Goal: Task Accomplishment & Management: Manage account settings

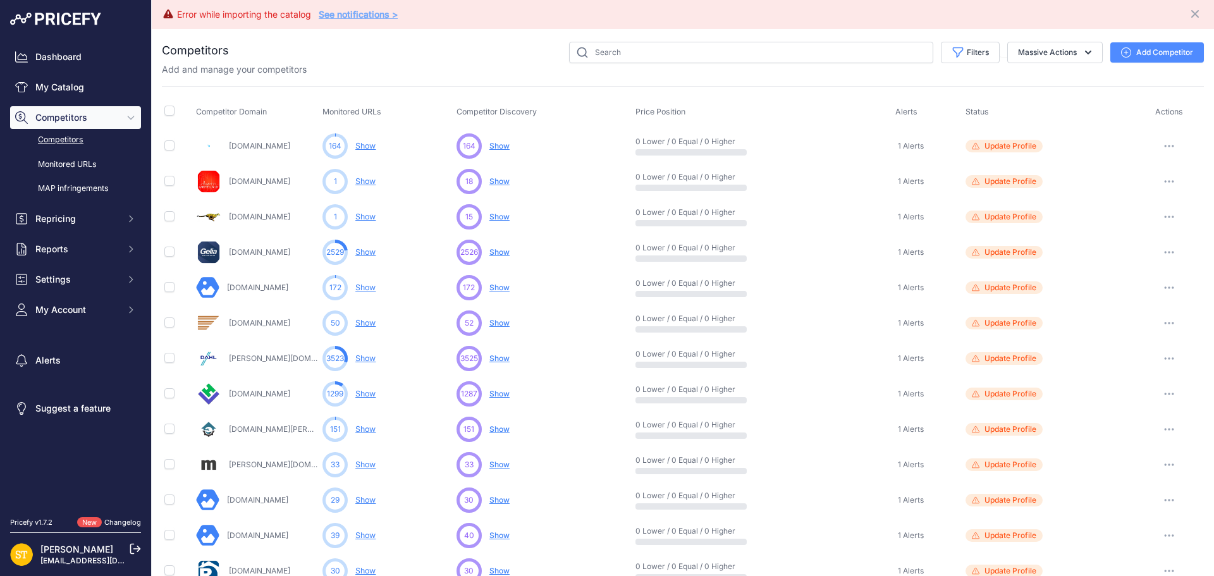
scroll to position [490, 0]
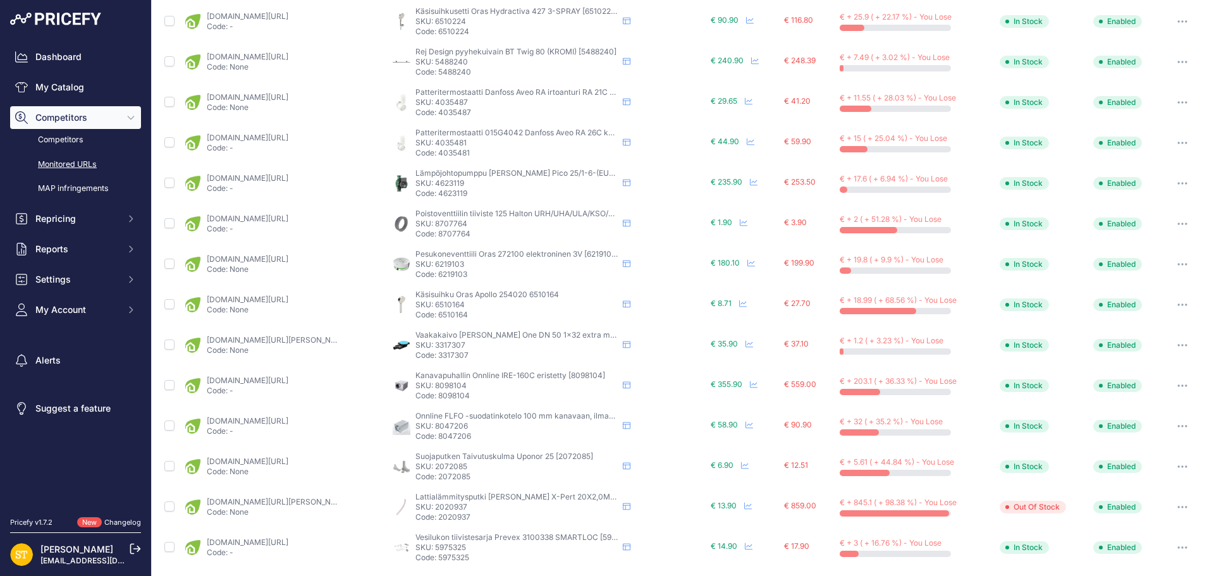
scroll to position [486, 0]
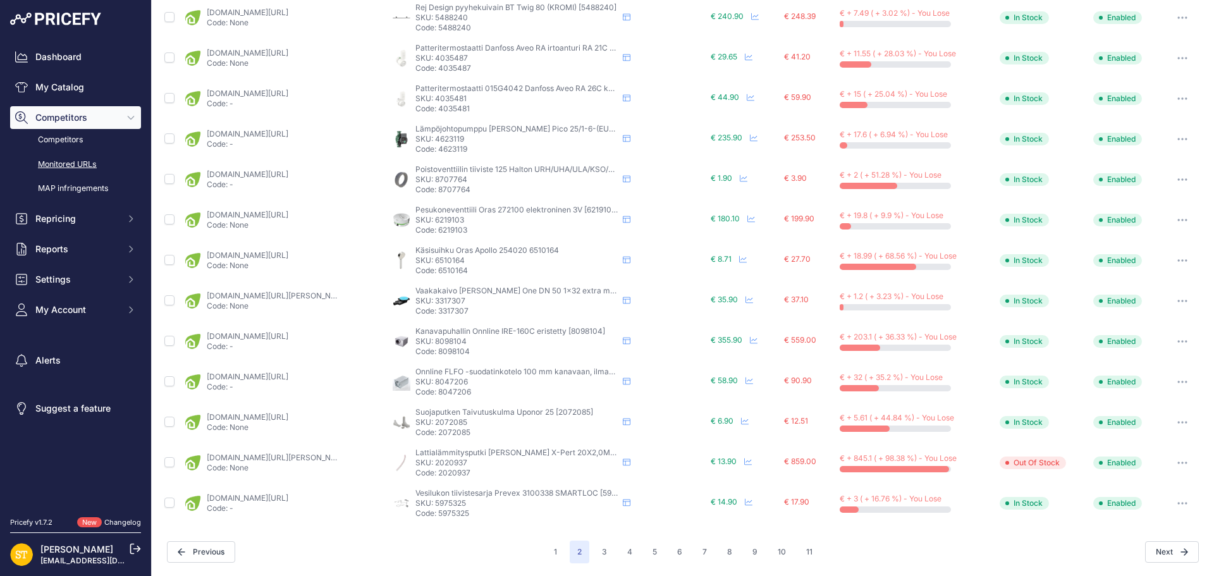
click at [450, 301] on p "SKU: 3317307" at bounding box center [517, 301] width 202 height 10
copy p "3317307"
click at [301, 299] on link "karelianstore.fi/products/lattiakaivo-vieser-one-dn50-1x32-extramatala-vaaka?pr…" at bounding box center [278, 295] width 143 height 9
click at [454, 504] on p "SKU: 5975325" at bounding box center [517, 503] width 202 height 10
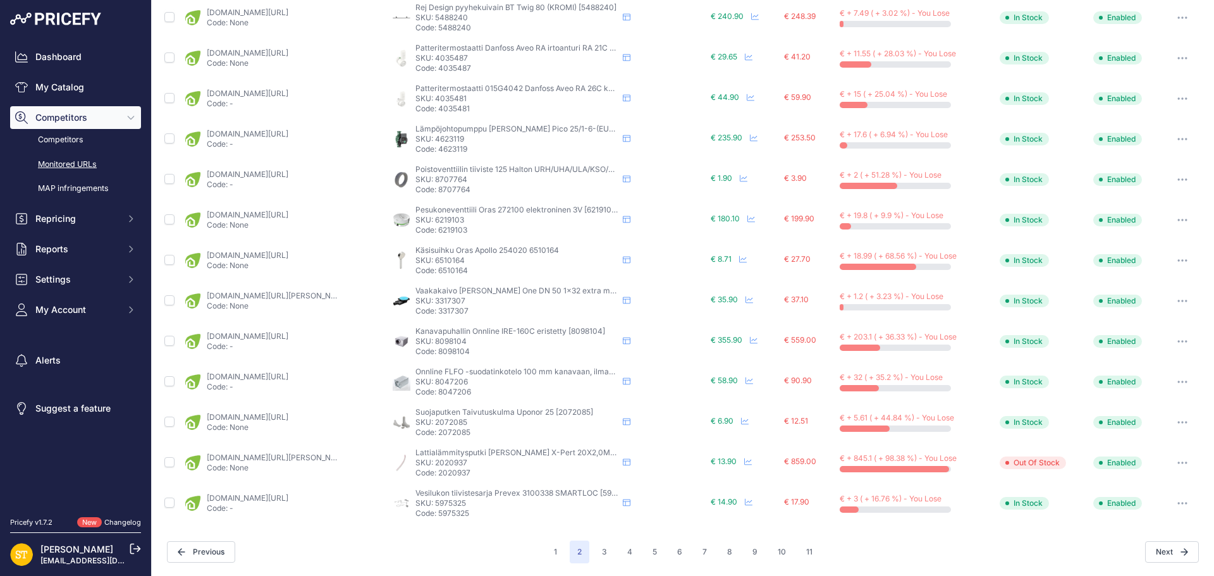
click at [454, 504] on p "SKU: 5975325" at bounding box center [517, 503] width 202 height 10
copy p "5975325"
click at [276, 498] on link "karelianstore.fi/products/vesilukon-tiivistesarja-prevex-3100338-smartloc?priru…" at bounding box center [248, 497] width 82 height 9
click at [598, 552] on button "3" at bounding box center [605, 552] width 20 height 23
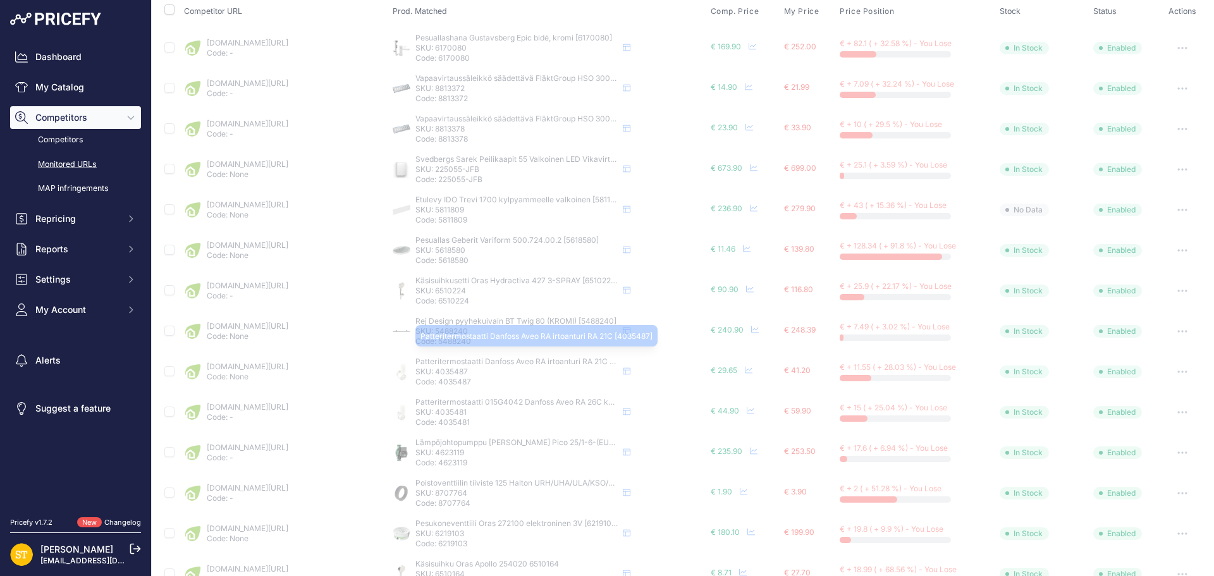
scroll to position [192, 0]
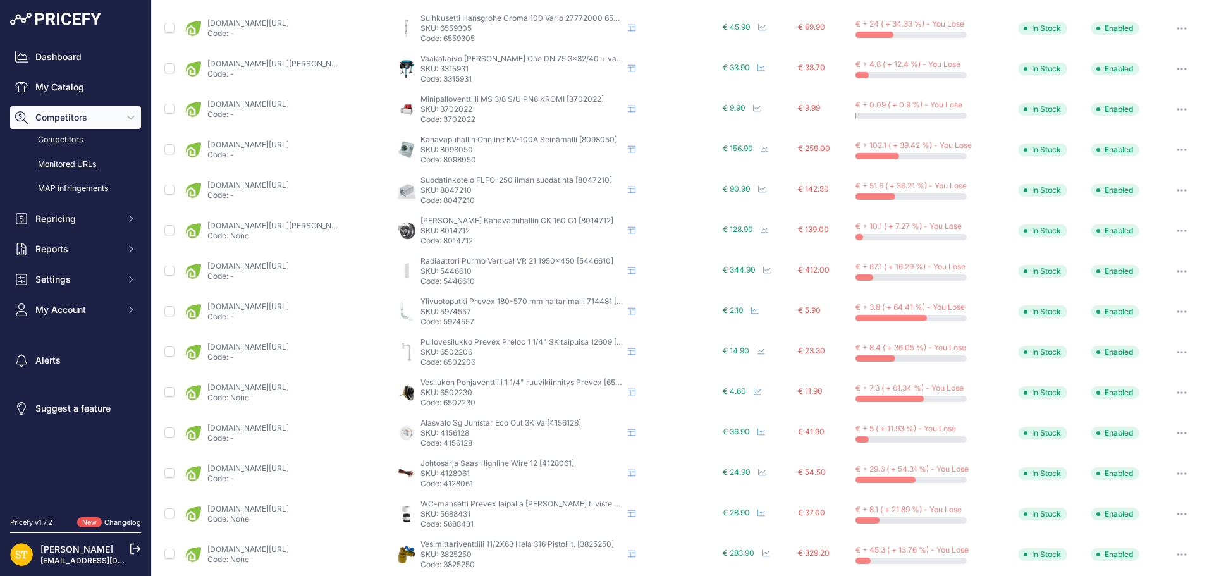
scroll to position [171, 0]
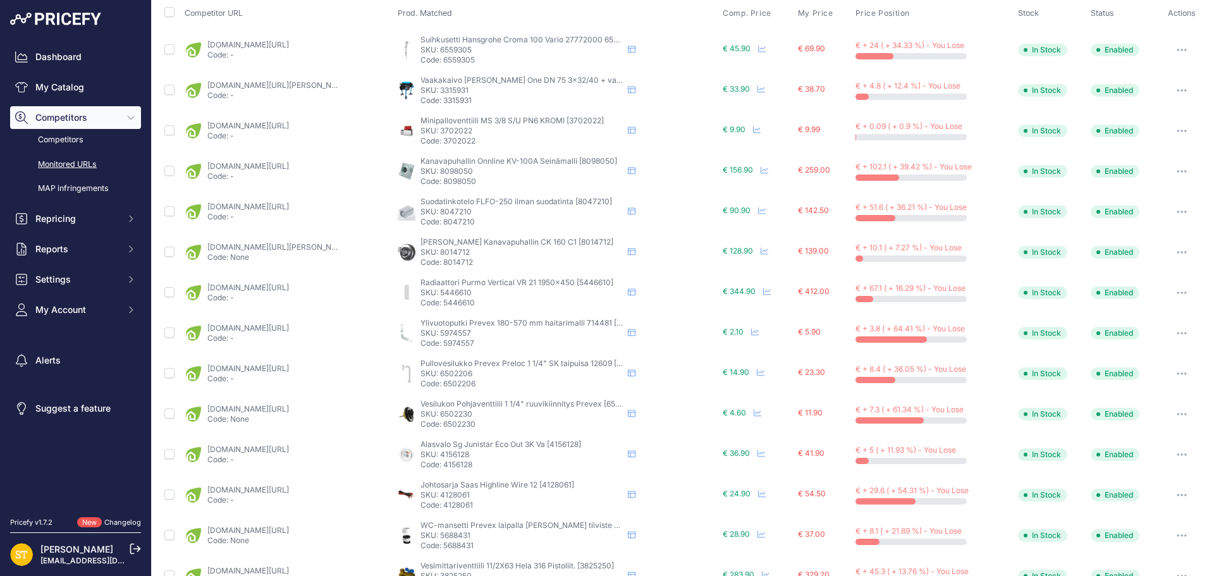
click at [452, 132] on p "SKU: 3702022" at bounding box center [522, 131] width 202 height 10
copy p "3702022"
click at [289, 128] on link "karelianstore.fi/products/minipalloventtiili-onnline-ms-3-8-su-pn6-kromi?prirul…" at bounding box center [248, 125] width 82 height 9
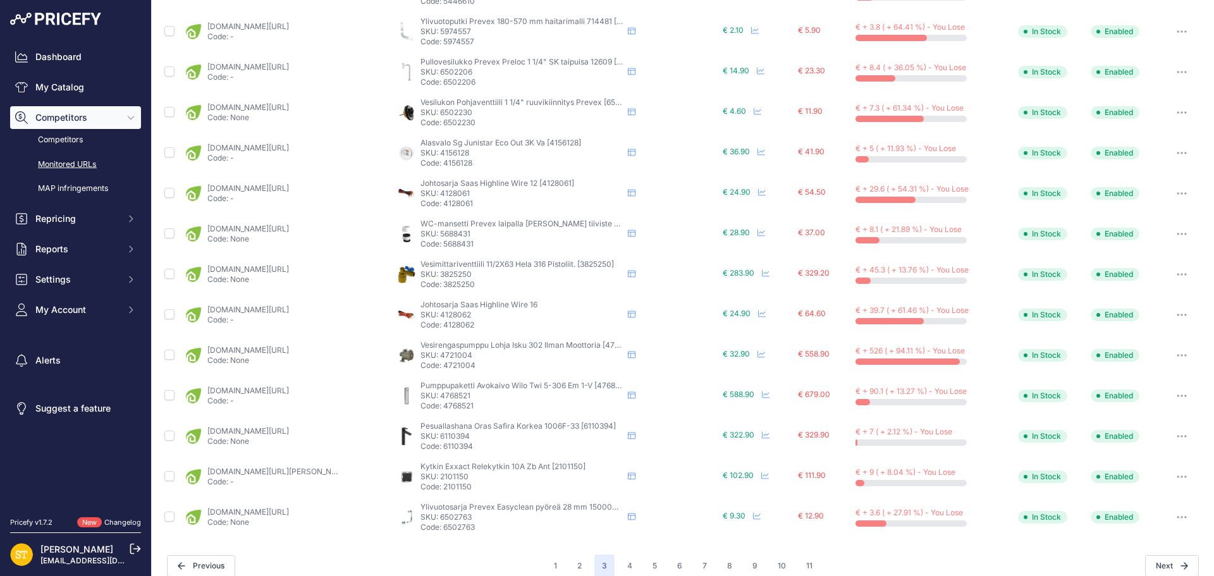
scroll to position [486, 0]
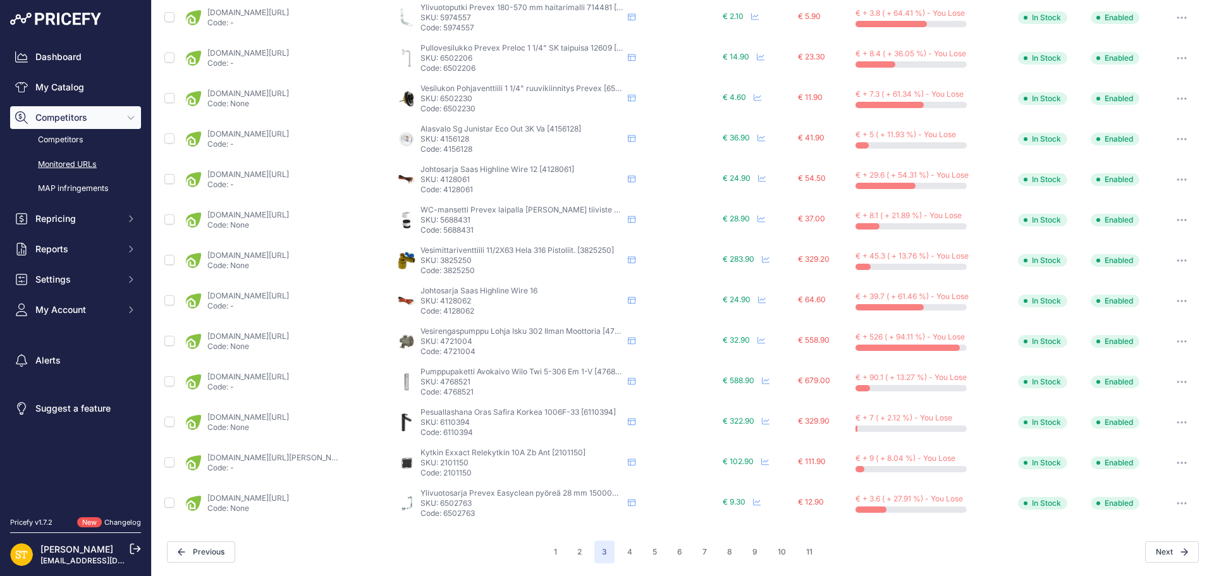
click at [450, 425] on p "SKU: 6110394" at bounding box center [522, 422] width 202 height 10
copy p "6110394"
click at [286, 417] on link "karelianstore.fi/products/pesuallashana-oras-safira-1002f-korkea-bidee-suihkull…" at bounding box center [248, 416] width 82 height 9
click at [1171, 425] on button "button" at bounding box center [1182, 423] width 25 height 18
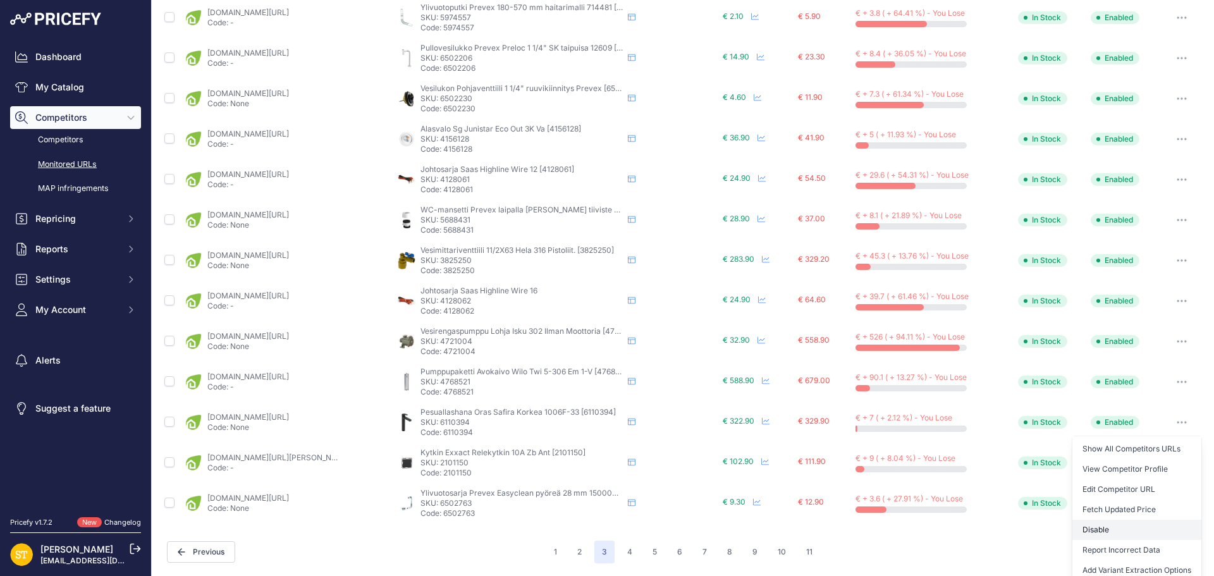
click at [1094, 535] on button "Disable" at bounding box center [1137, 530] width 129 height 20
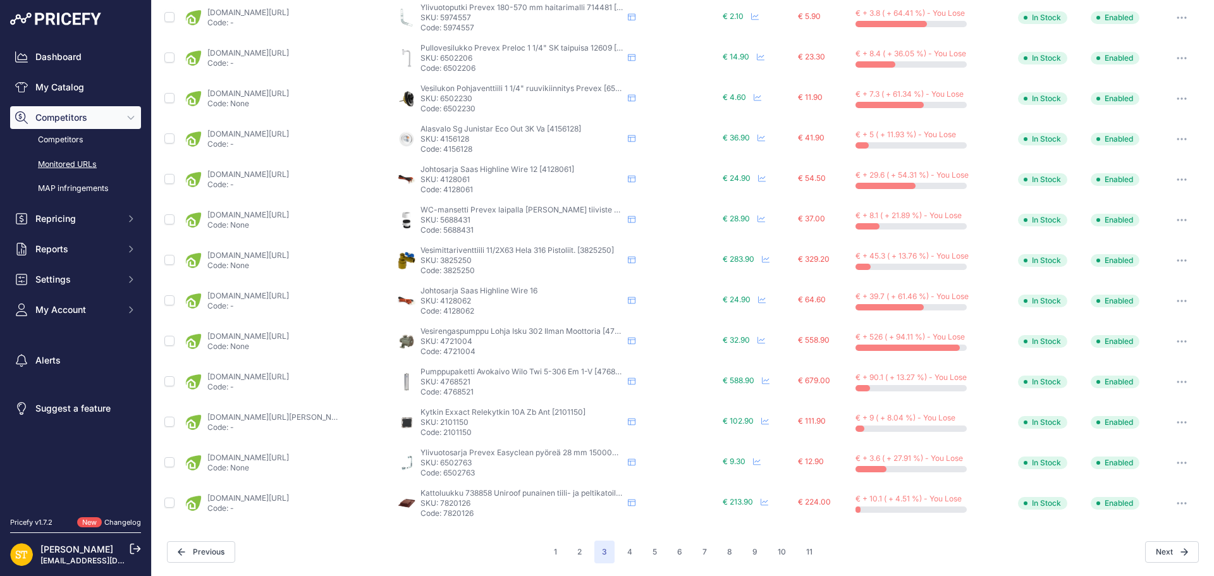
click at [447, 342] on p "SKU: 4721004" at bounding box center [522, 342] width 202 height 10
copy p "4721004"
click at [289, 333] on link "karelianstore.fi/products/vesirengaspumppu-lohja-isku-302-ilman-moottoria?varia…" at bounding box center [248, 335] width 82 height 9
click at [1177, 343] on icon "button" at bounding box center [1182, 341] width 10 height 3
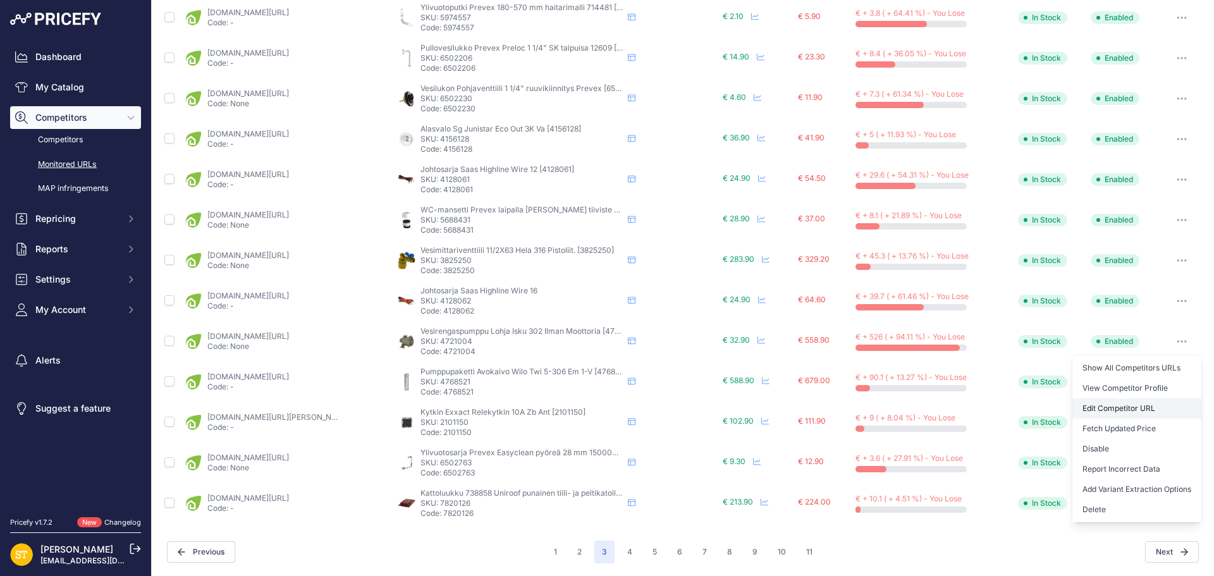
click at [1113, 408] on link "Edit Competitor URL" at bounding box center [1137, 409] width 129 height 20
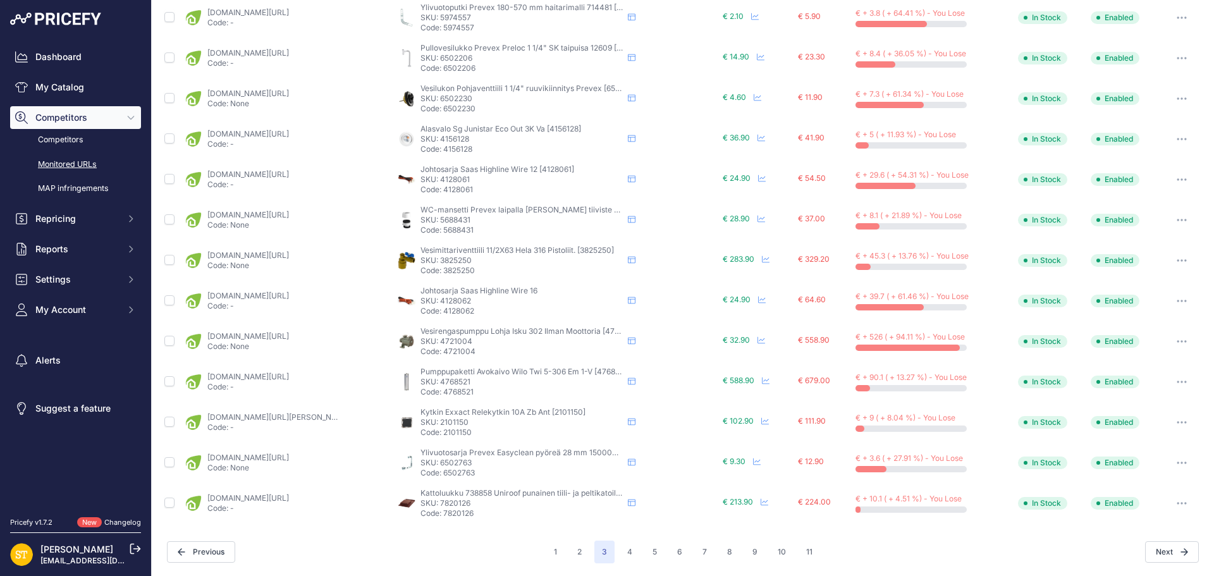
click at [452, 338] on p "SKU: 4721004" at bounding box center [522, 342] width 202 height 10
click at [458, 502] on p "SKU: 7820126" at bounding box center [522, 503] width 202 height 10
copy p "7820126"
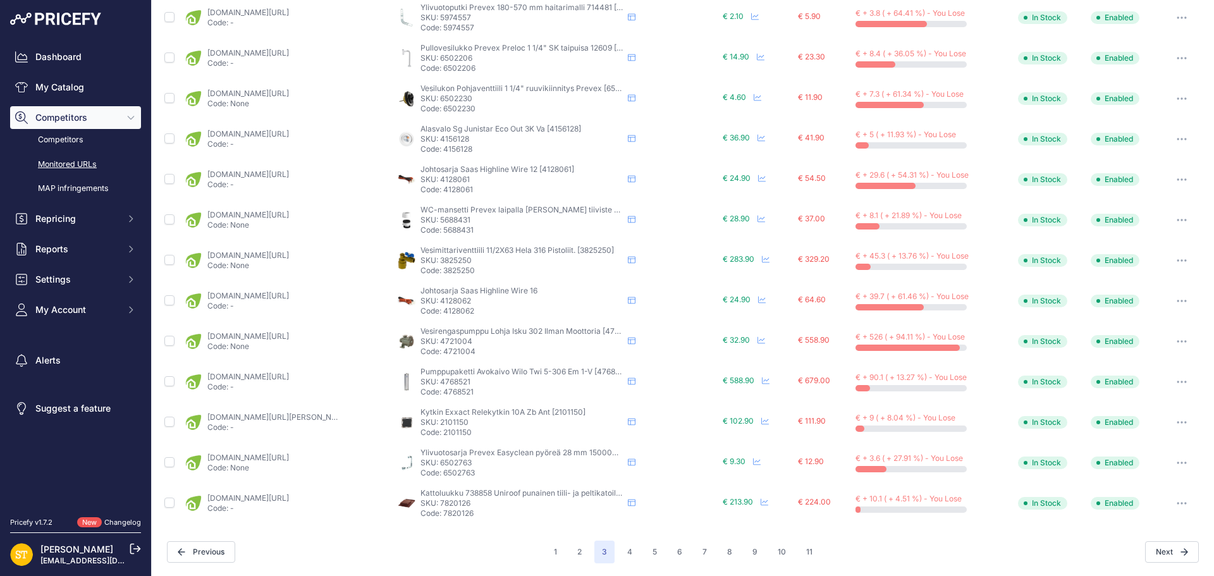
click at [289, 499] on link "karelianstore.fi/products/kattoluukku-vilpe-uniroof-punainen?_pos=1&_psq=782012…" at bounding box center [248, 497] width 82 height 9
click at [597, 554] on span "3" at bounding box center [605, 552] width 20 height 23
click at [600, 553] on span "3" at bounding box center [605, 552] width 20 height 23
click at [645, 551] on button "5" at bounding box center [655, 552] width 20 height 23
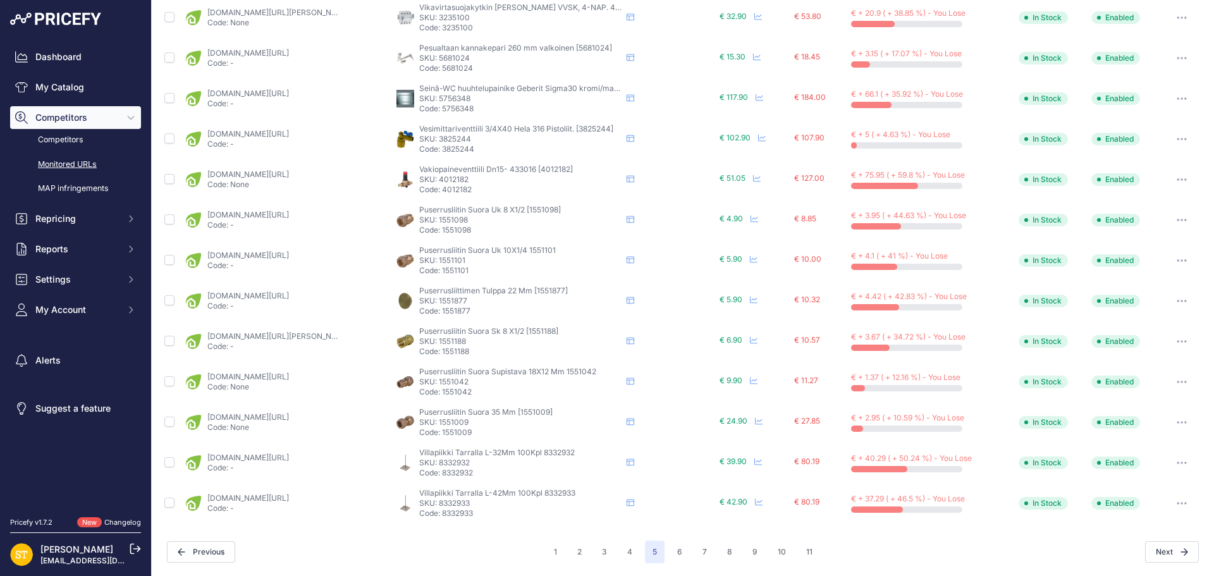
scroll to position [486, 0]
click at [447, 419] on p "SKU: 1551009" at bounding box center [520, 422] width 202 height 10
copy p "1551009"
click at [285, 419] on link "karelianstore.fi/products/puserrusliitin-onnline-em-35?_pos=1&_psq=1551009&_ss=…" at bounding box center [248, 416] width 82 height 9
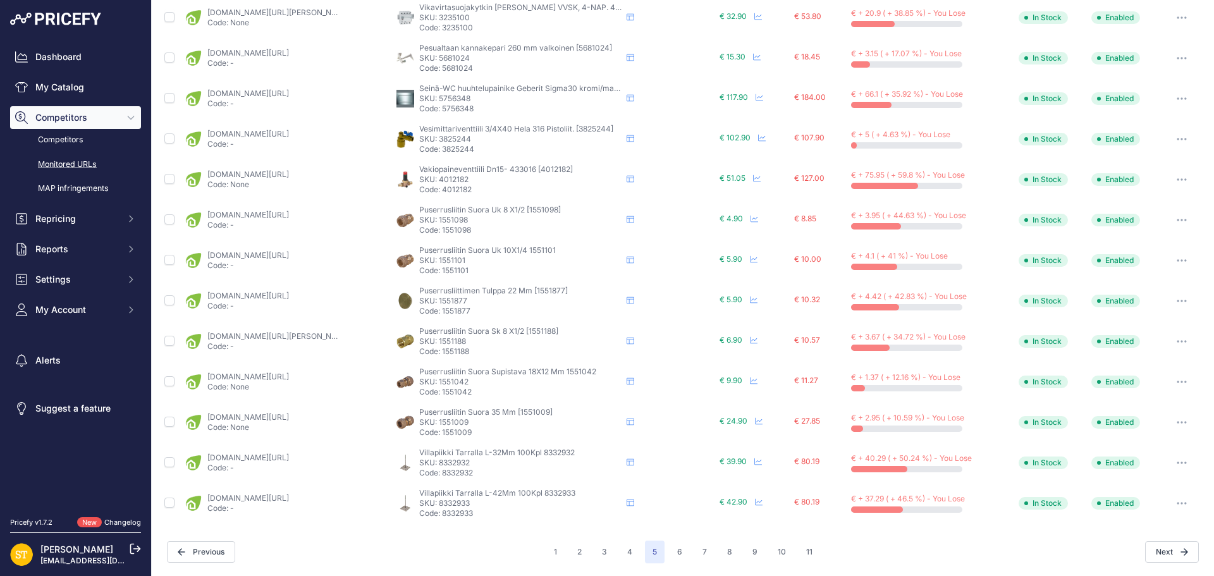
click at [448, 376] on span "Puserrusliitin Suora Supistava 18X12 Mm 1551042" at bounding box center [507, 371] width 177 height 9
click at [448, 379] on p "SKU: 1551042" at bounding box center [520, 382] width 202 height 10
copy p "1551042"
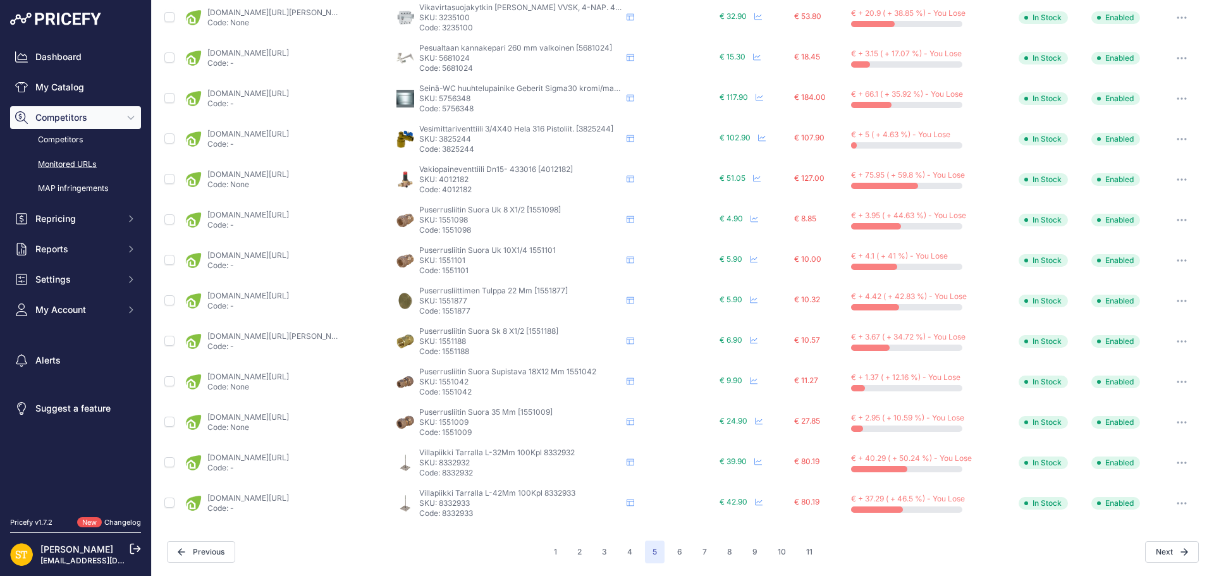
click at [298, 371] on td "karelianstore.fi/products/puserrusliitin-onnline-em-18x12?_pos=1&_psq=1551042&_…" at bounding box center [288, 382] width 212 height 40
click at [289, 375] on link "karelianstore.fi/products/puserrusliitin-onnline-em-18x12?_pos=1&_psq=1551042&_…" at bounding box center [248, 376] width 82 height 9
click at [448, 219] on p "SKU: 1551098" at bounding box center [520, 220] width 202 height 10
copy p "1551098"
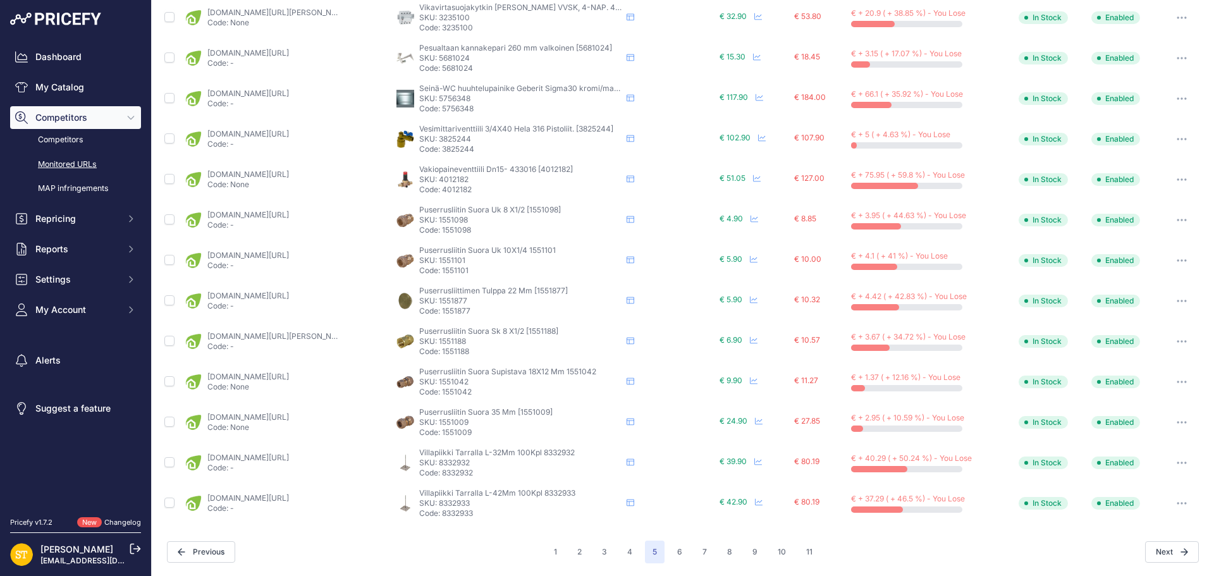
click at [287, 219] on link "karelianstore.fi/products/puserrusliitin-onnline-uk-em-1-2x8?_pos=1&_psq=155109…" at bounding box center [248, 214] width 82 height 9
click at [451, 261] on p "SKU: 1551101" at bounding box center [520, 261] width 202 height 10
copy p "1551101"
click at [289, 254] on link "karelianstore.fi/products/puserrusliitin-onnline-uk-em-1-4x10?_pos=1&_psq=15511…" at bounding box center [248, 254] width 82 height 9
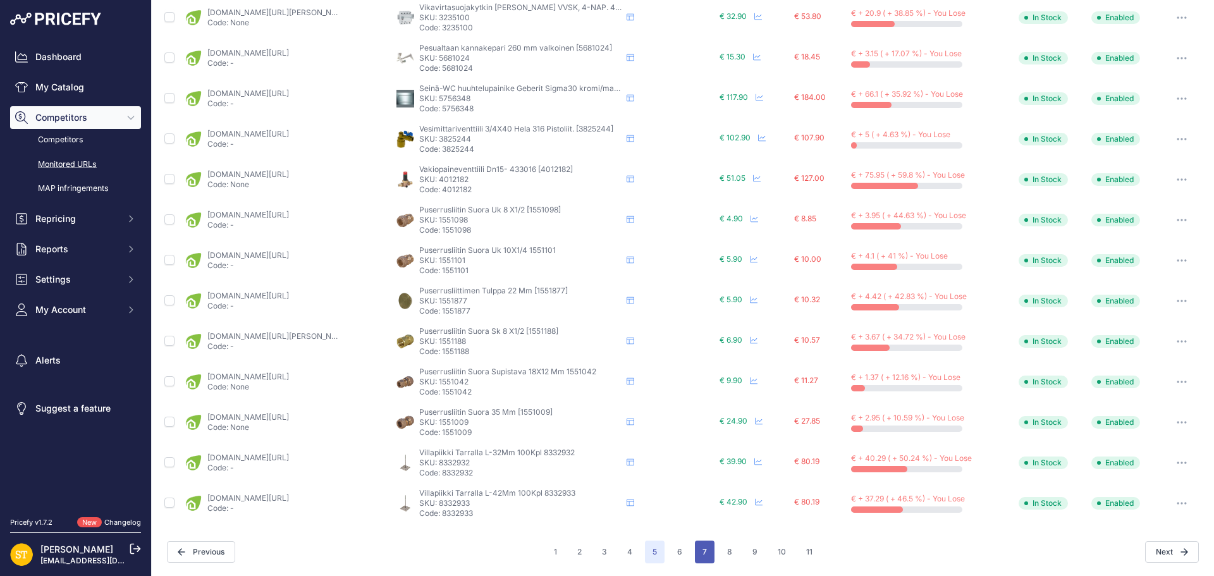
click at [704, 550] on button "7" at bounding box center [705, 552] width 20 height 23
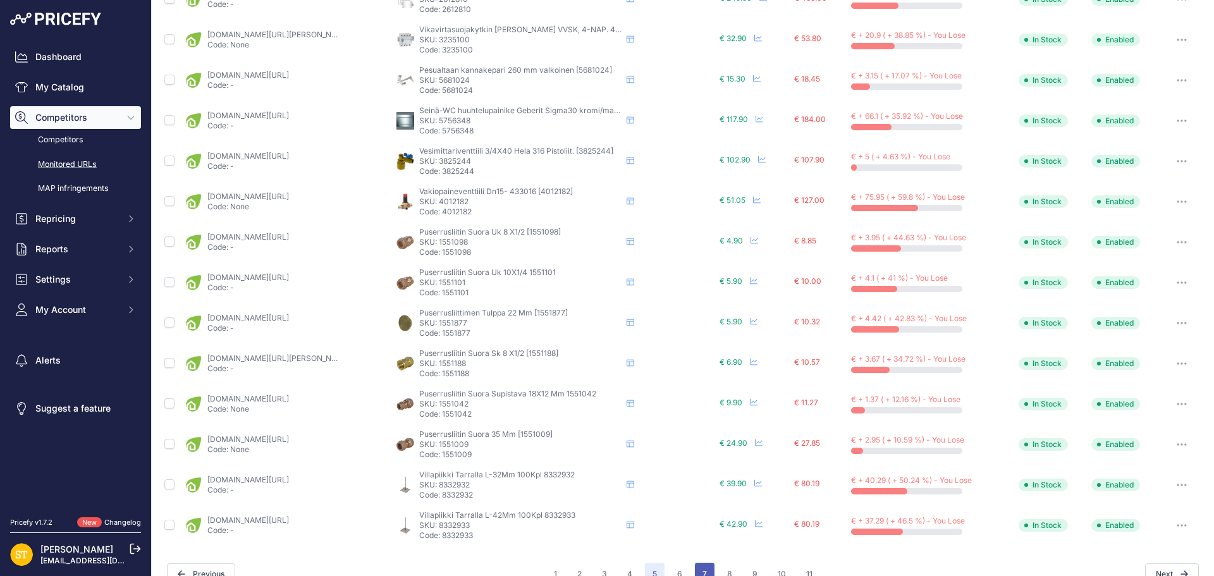
scroll to position [509, 0]
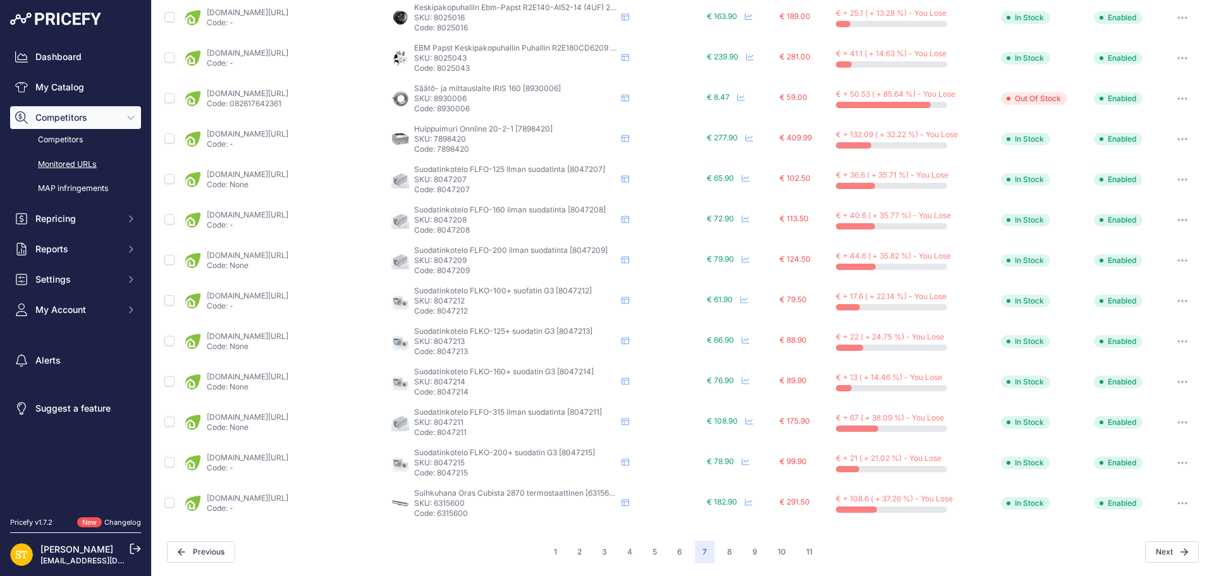
scroll to position [423, 0]
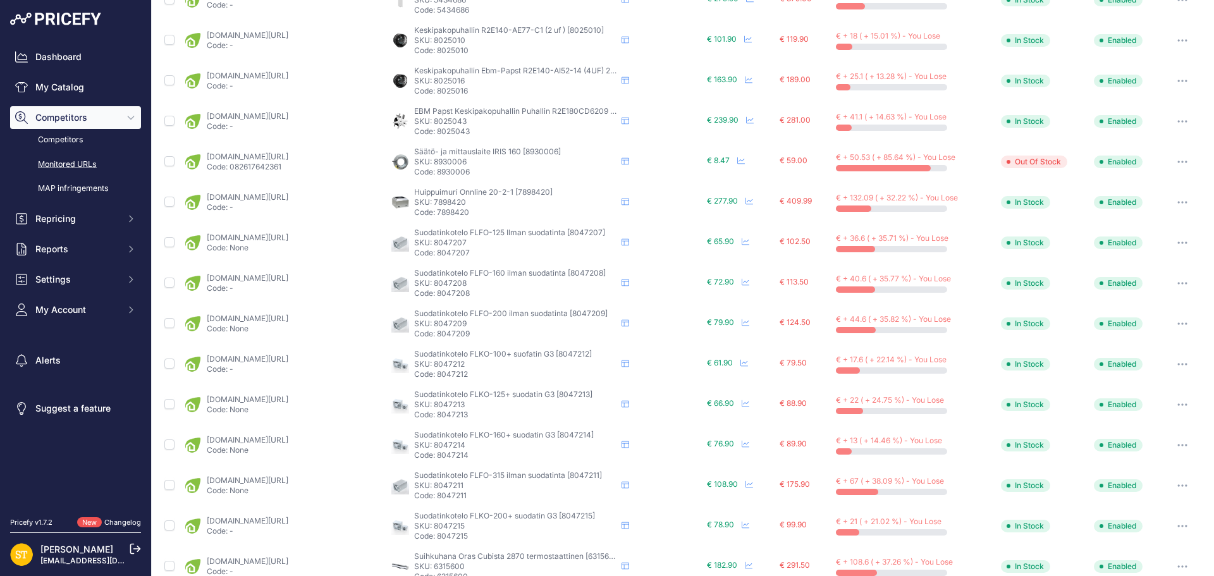
click at [450, 83] on p "SKU: 8025016" at bounding box center [515, 81] width 202 height 10
click at [288, 73] on link "karelianstore.fi/products/puhallin-ebmpapst-r2e140ai5214-4uf-210w-oikea?_pos=1&…" at bounding box center [248, 75] width 82 height 9
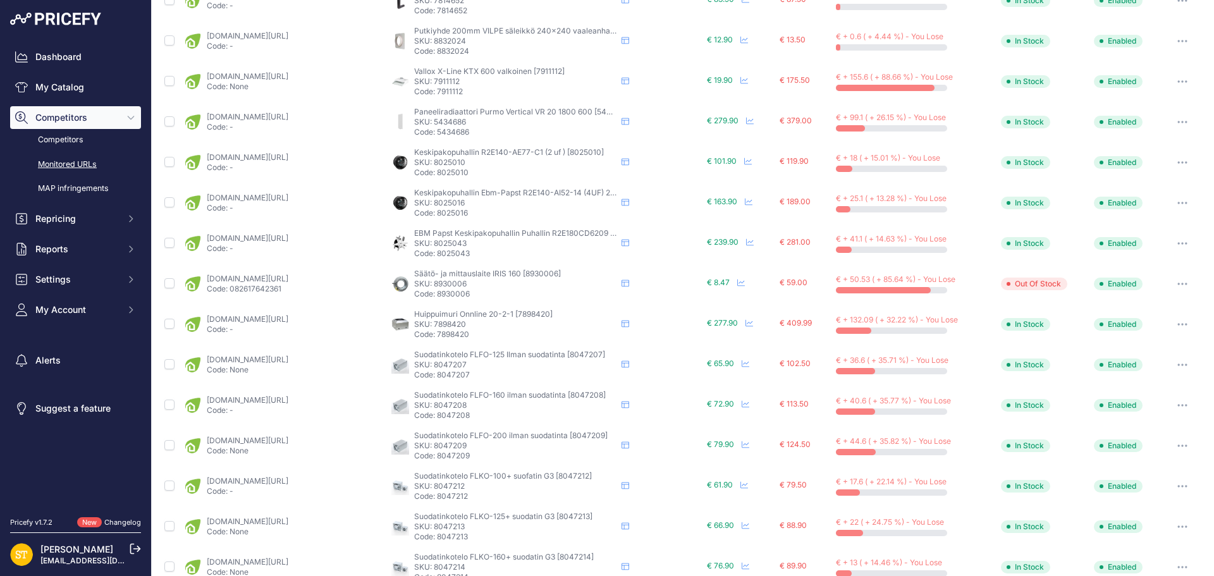
scroll to position [297, 0]
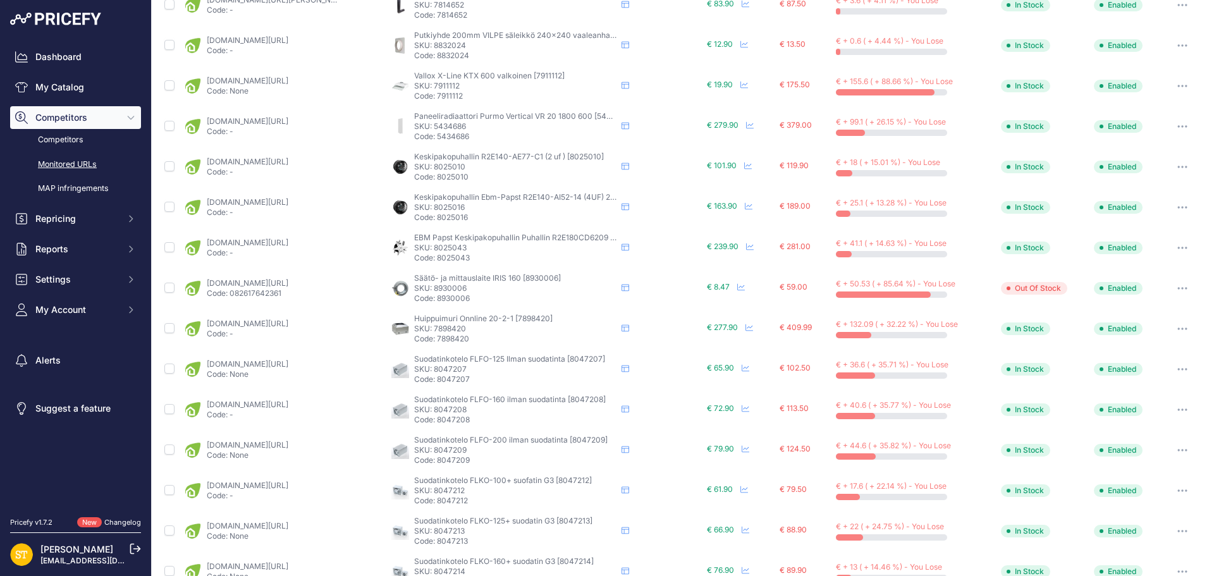
click at [449, 166] on p "SKU: 8025010" at bounding box center [515, 167] width 202 height 10
click at [281, 166] on link "karelianstore.fi/products/puhallin-ebmpapst-r2e140ae77c1-2uf-105w-oikea?_pos=1&…" at bounding box center [248, 161] width 82 height 9
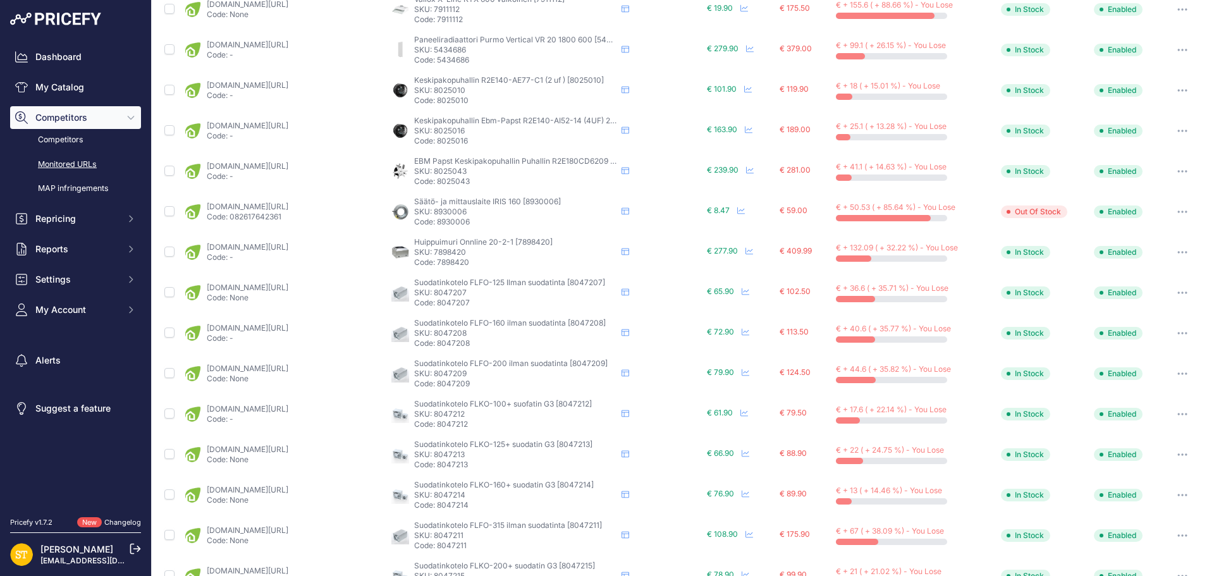
scroll to position [486, 0]
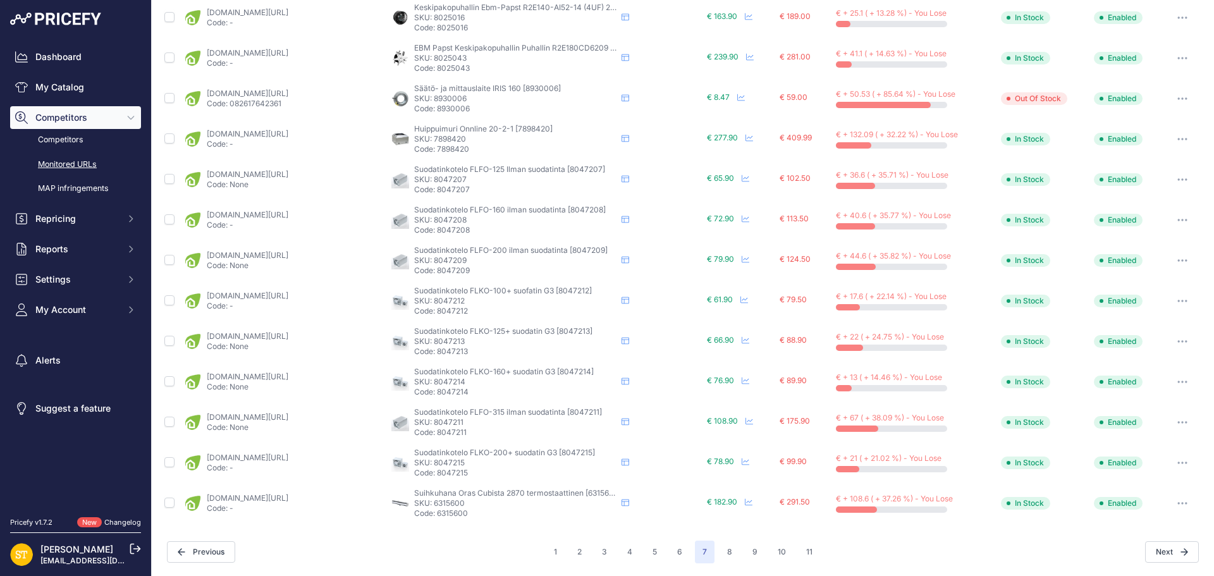
click at [447, 504] on p "SKU: 6315600" at bounding box center [515, 503] width 202 height 10
click at [276, 499] on link "karelianstore.fi/products/termostaattihana-oras-2870-cubista?_pos=1&_psq=631560…" at bounding box center [248, 497] width 82 height 9
click at [1178, 504] on icon "button" at bounding box center [1178, 503] width 1 height 1
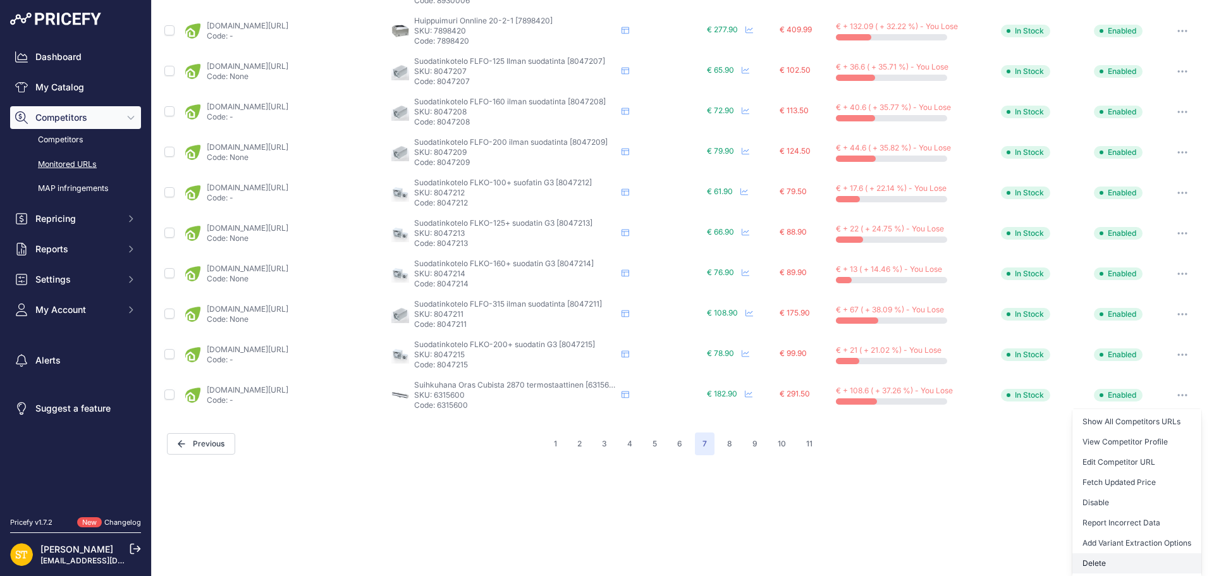
click at [1100, 561] on button "Delete" at bounding box center [1137, 563] width 129 height 20
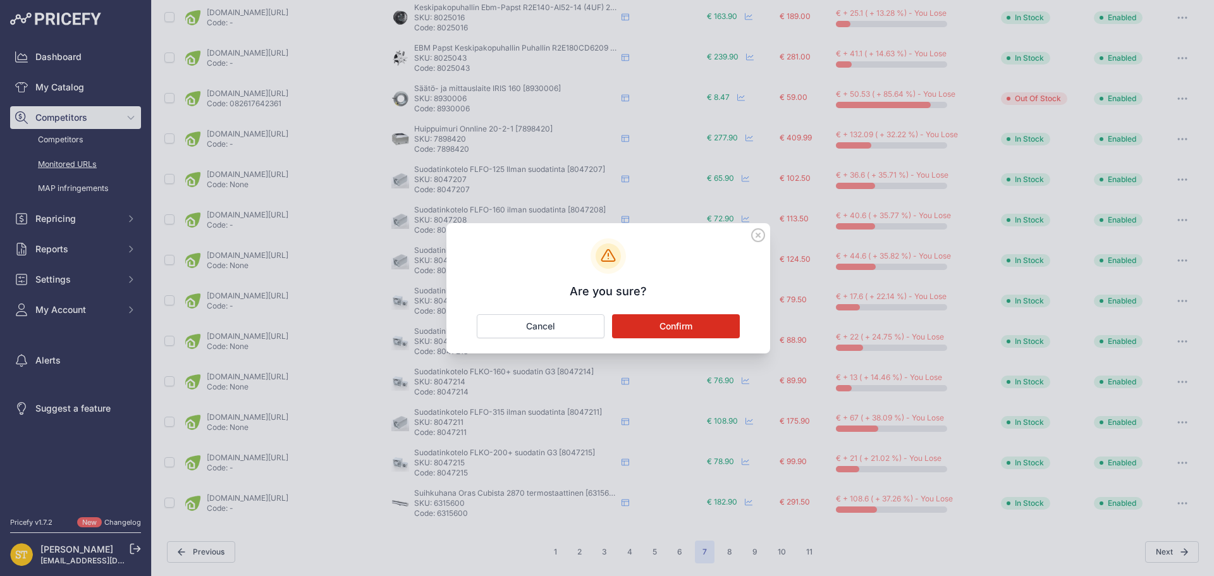
click at [686, 333] on button "Confirm" at bounding box center [676, 326] width 128 height 24
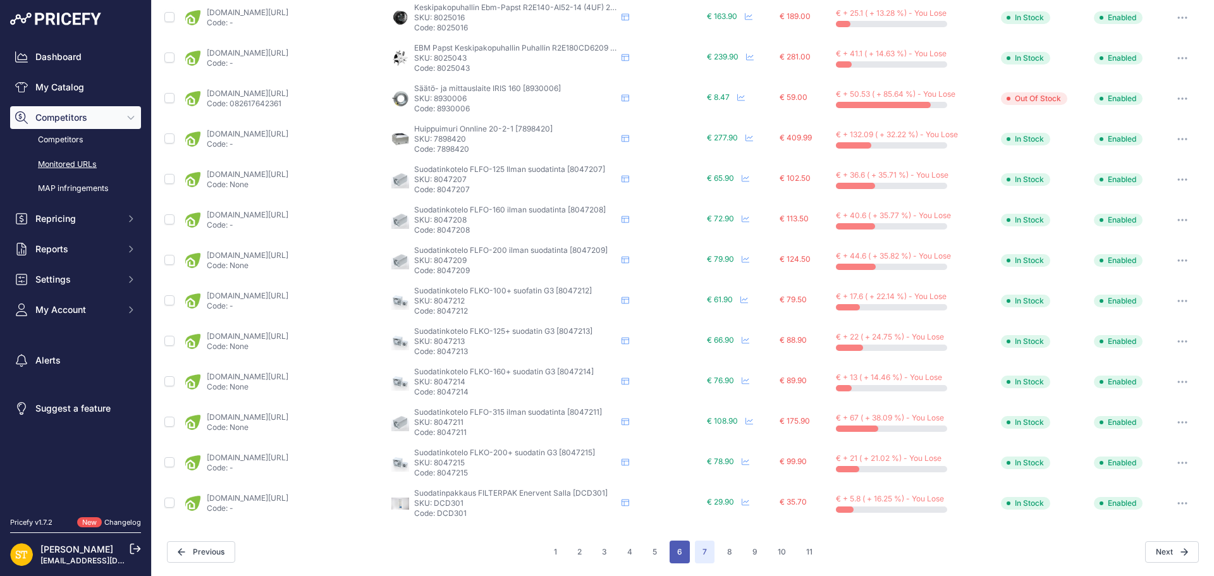
click at [675, 553] on button "6" at bounding box center [680, 552] width 20 height 23
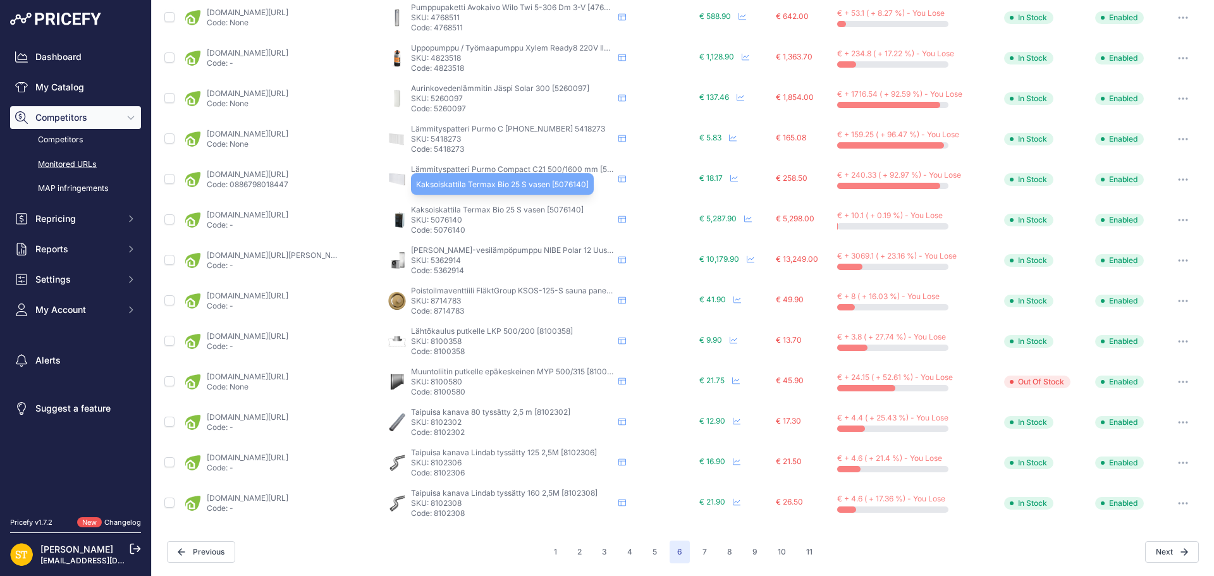
scroll to position [233, 0]
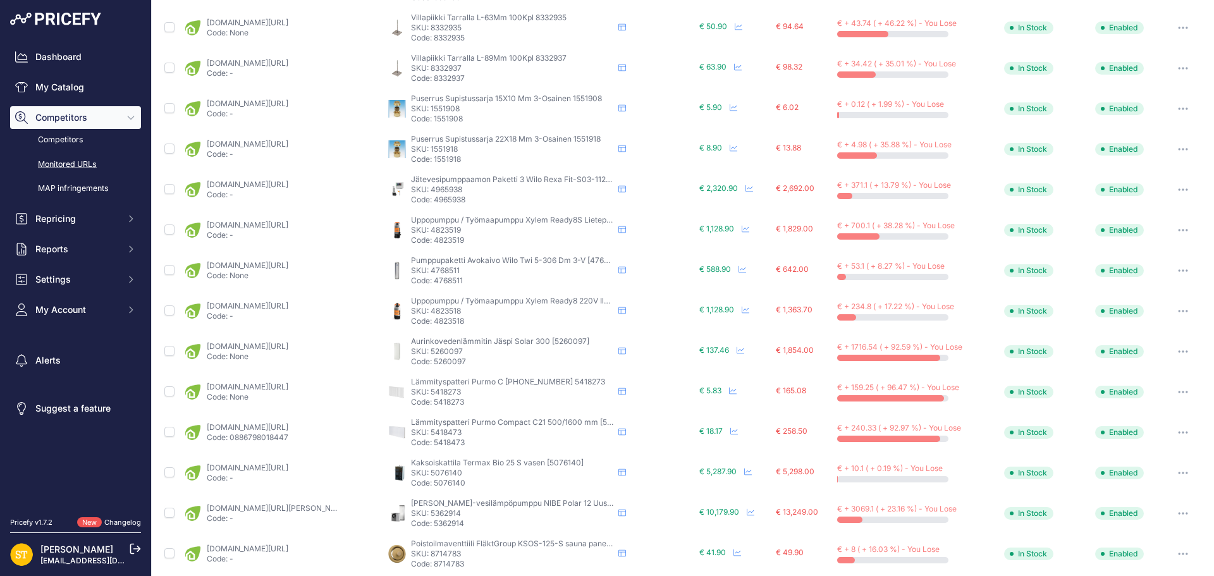
click at [443, 222] on span "Uppopumppu / Työmaapumppu Xylem Ready8S Lietepumppu 220V [4823519]" at bounding box center [550, 219] width 278 height 9
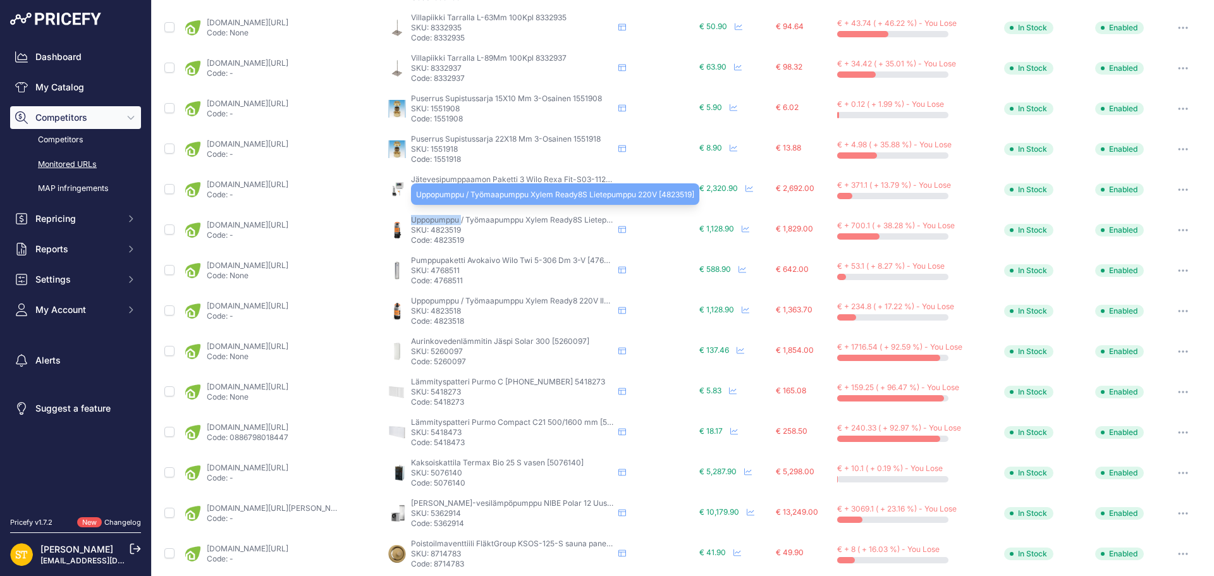
click at [443, 222] on span "Uppopumppu / Työmaapumppu Xylem Ready8S Lietepumppu 220V [4823519]" at bounding box center [550, 219] width 278 height 9
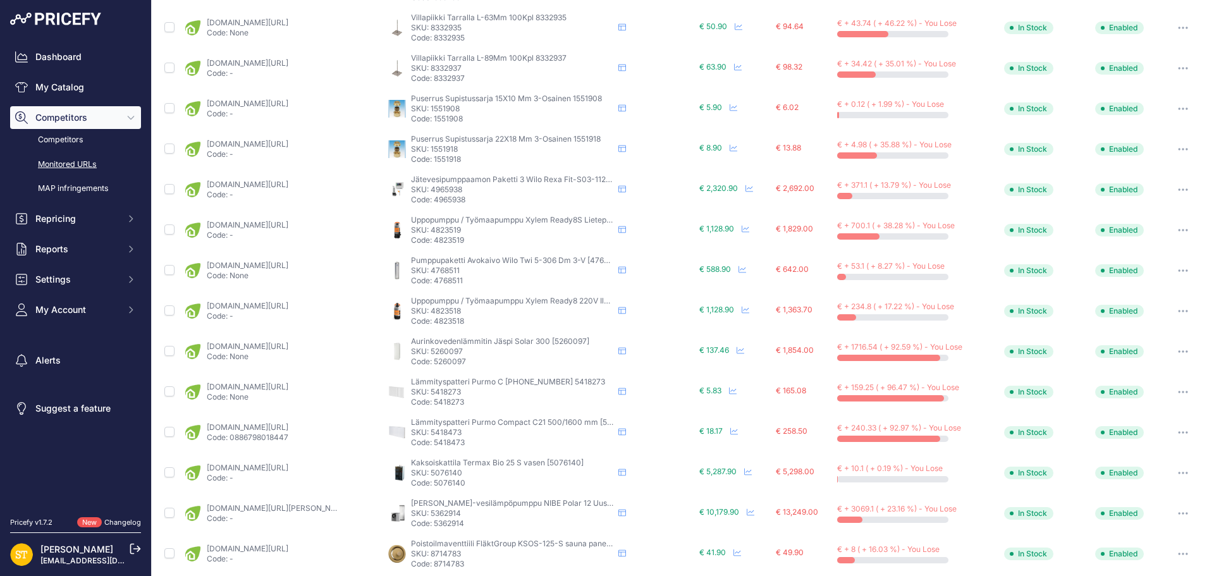
click at [445, 230] on p "SKU: 4823519" at bounding box center [512, 230] width 202 height 10
click at [288, 225] on link "karelianstore.fi/products/tyomaapumppu-xylem-ready4-0-4-kw-230v-ilman-vippaa?va…" at bounding box center [248, 224] width 82 height 9
click at [1179, 230] on icon "button" at bounding box center [1179, 230] width 1 height 1
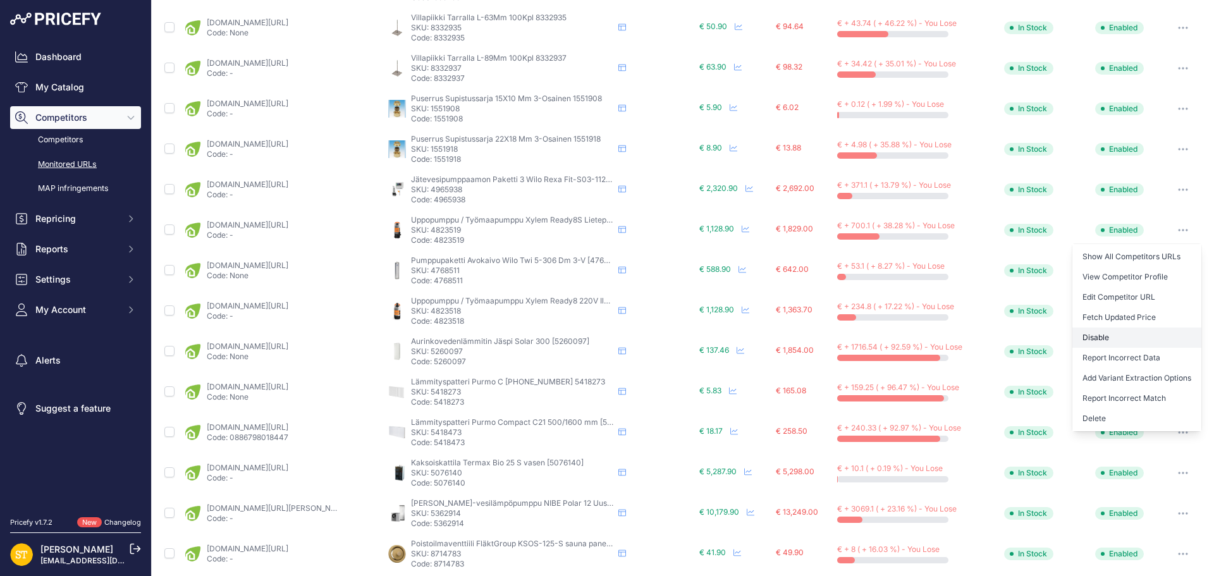
click at [1115, 334] on button "Disable" at bounding box center [1137, 338] width 129 height 20
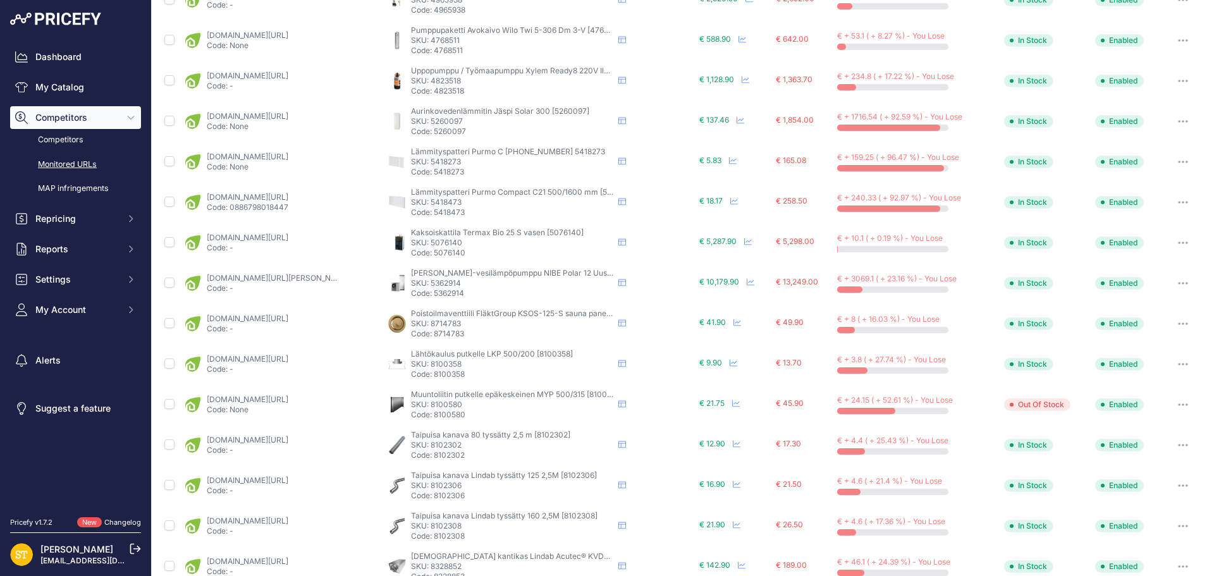
scroll to position [107, 0]
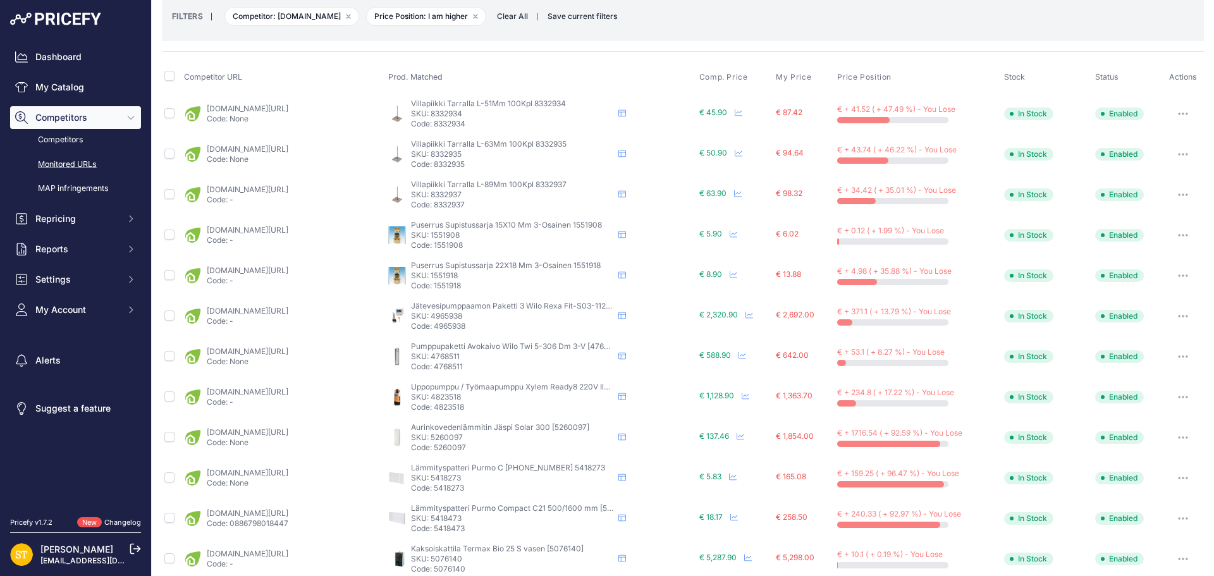
click at [438, 236] on p "SKU: 1551908" at bounding box center [512, 235] width 202 height 10
click at [283, 230] on link "karelianstore.fi/products/supistussarja-onnline-puserrus-3-osainen-em-15x10?pri…" at bounding box center [248, 229] width 82 height 9
click at [444, 272] on p "SKU: 1551918" at bounding box center [512, 276] width 202 height 10
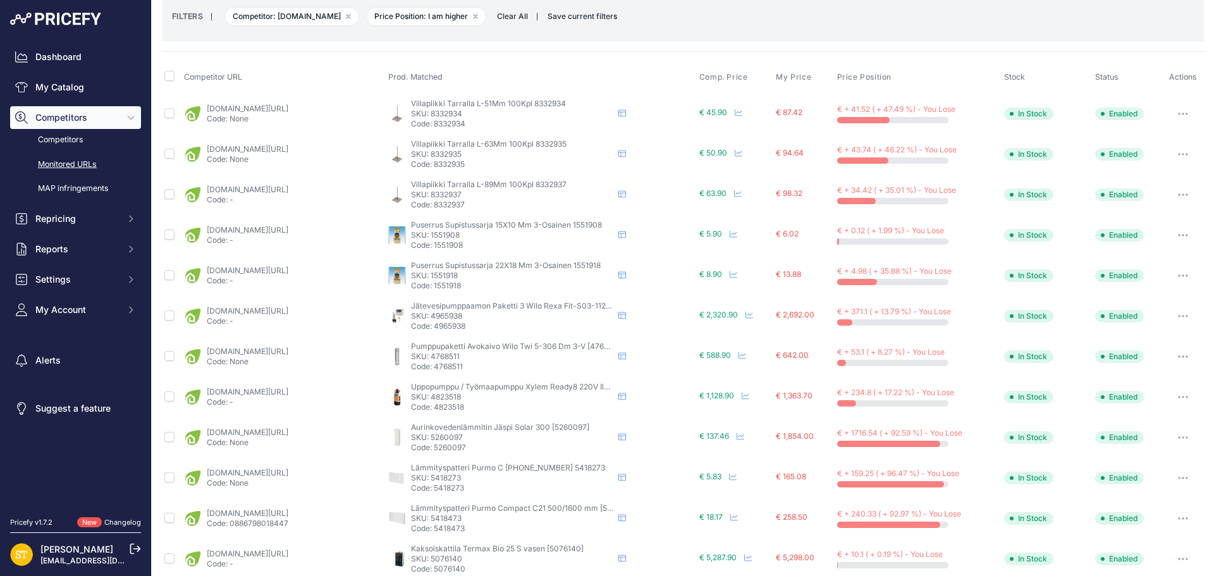
click at [288, 271] on link "karelianstore.fi/collections/puristusliittimet/products/supistussarja-onnline-p…" at bounding box center [248, 270] width 82 height 9
click at [1171, 233] on button "button" at bounding box center [1183, 235] width 25 height 18
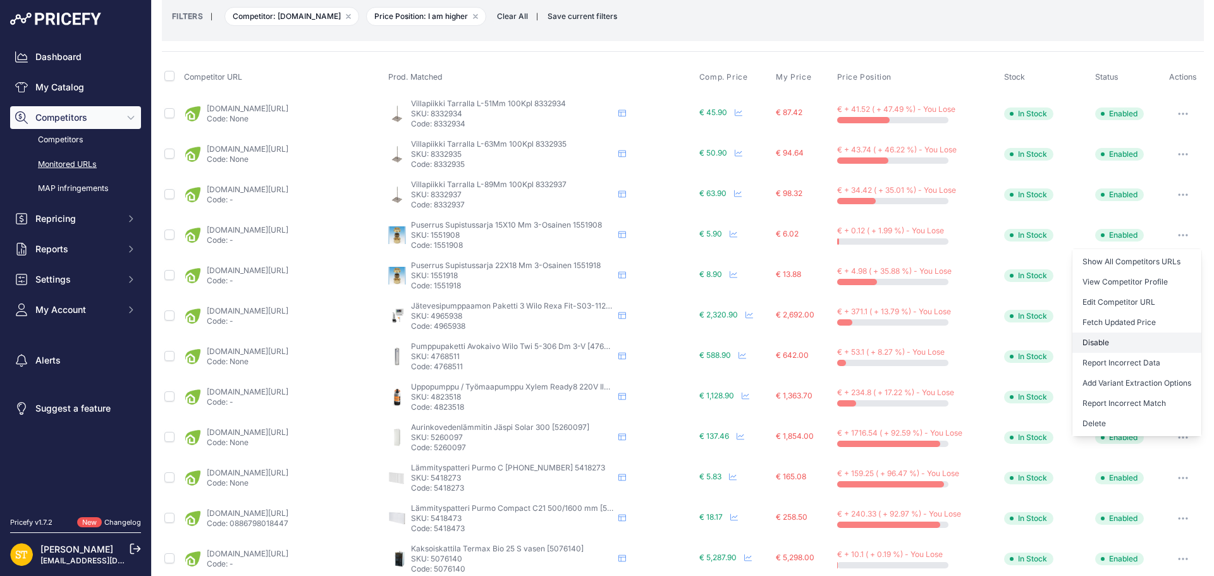
click at [1100, 345] on button "Disable" at bounding box center [1137, 343] width 129 height 20
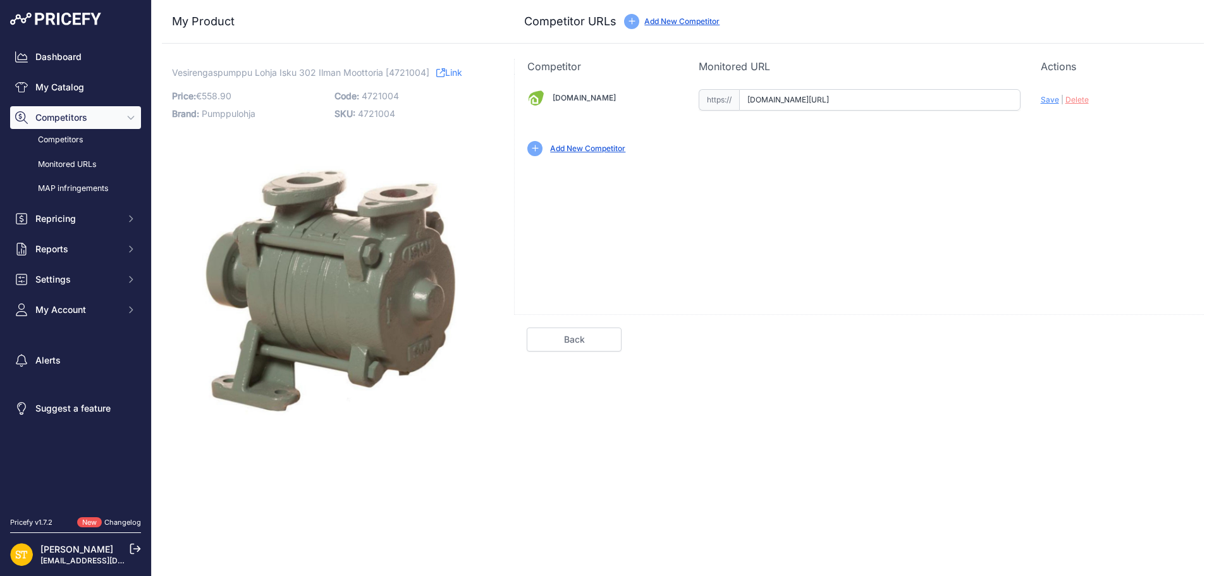
click at [801, 102] on input "karelianstore.fi/products/vesirengaspumppu-lohja-isku-302-ilman-moottoria?varia…" at bounding box center [879, 100] width 281 height 22
paste input "https://"
click at [1042, 102] on span "Save" at bounding box center [1050, 99] width 18 height 9
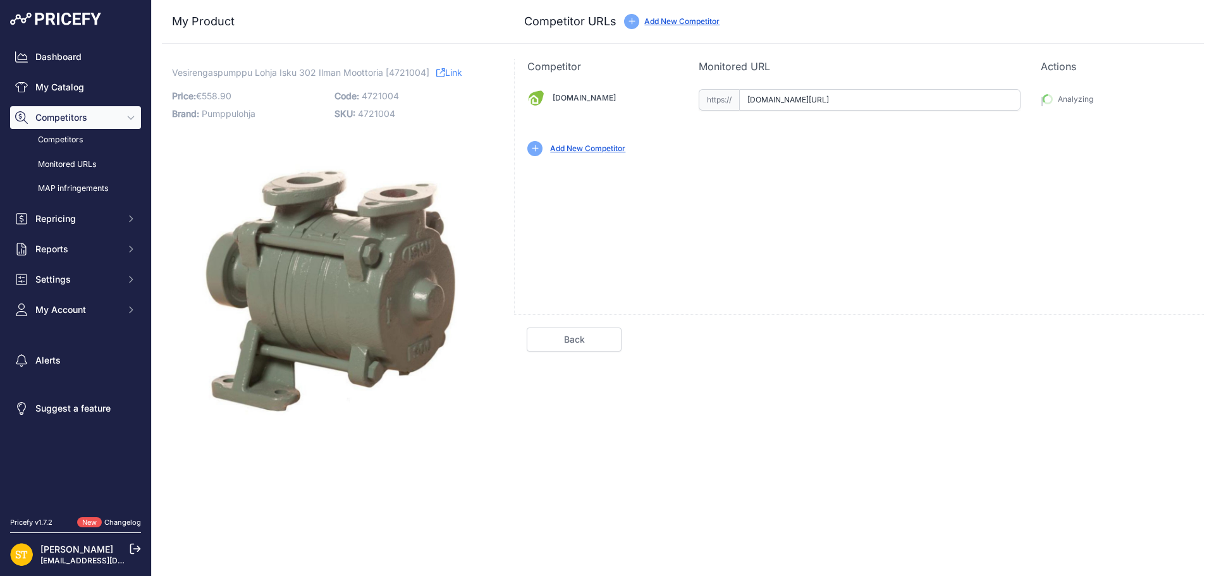
type input "[URL][DOMAIN_NAME]"
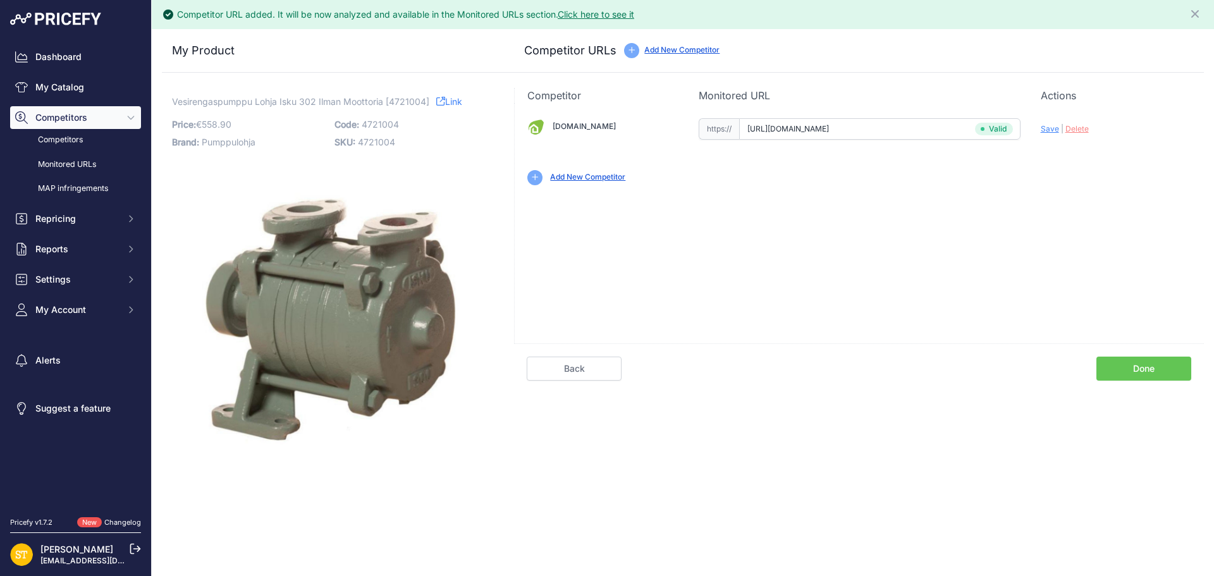
click at [1131, 368] on link "Done" at bounding box center [1144, 369] width 95 height 24
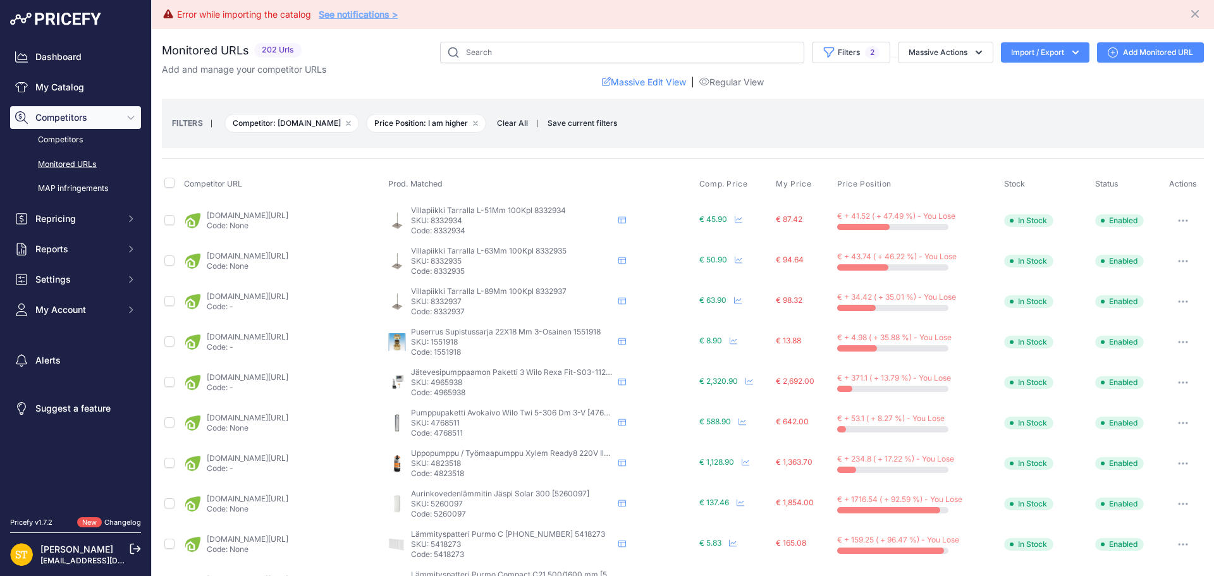
scroll to position [107, 0]
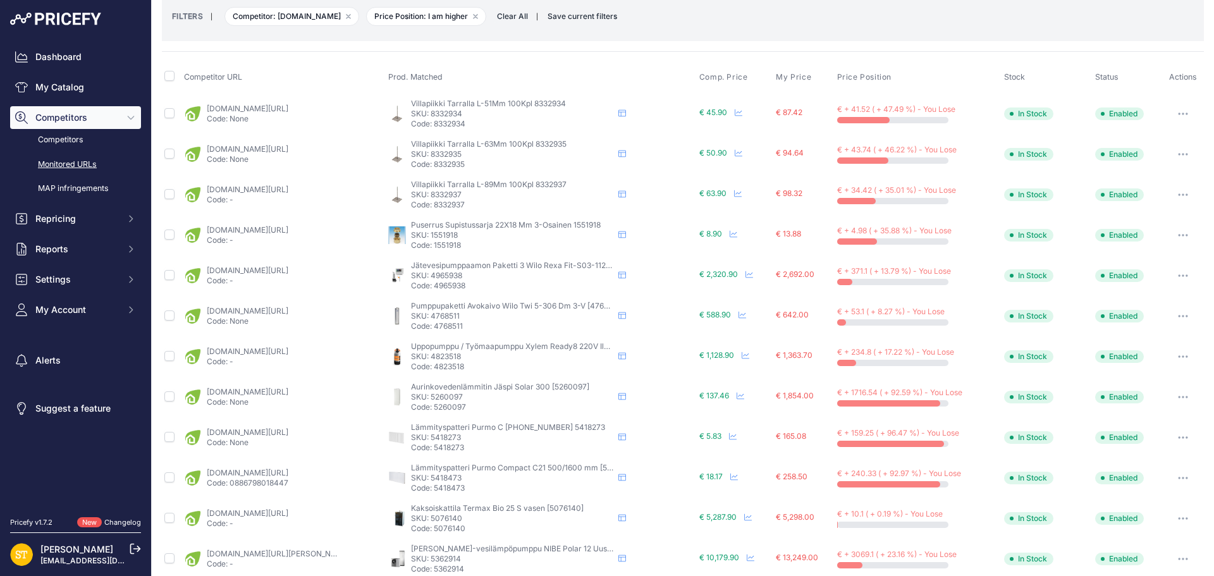
click at [1175, 237] on button "button" at bounding box center [1183, 235] width 25 height 18
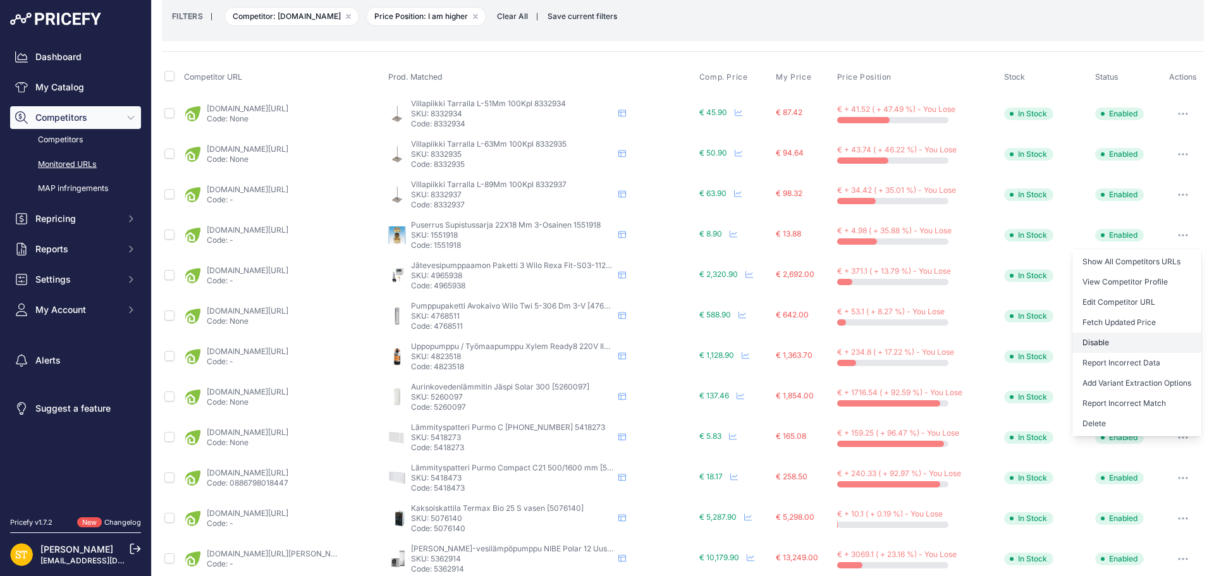
click at [1099, 337] on button "Disable" at bounding box center [1137, 343] width 129 height 20
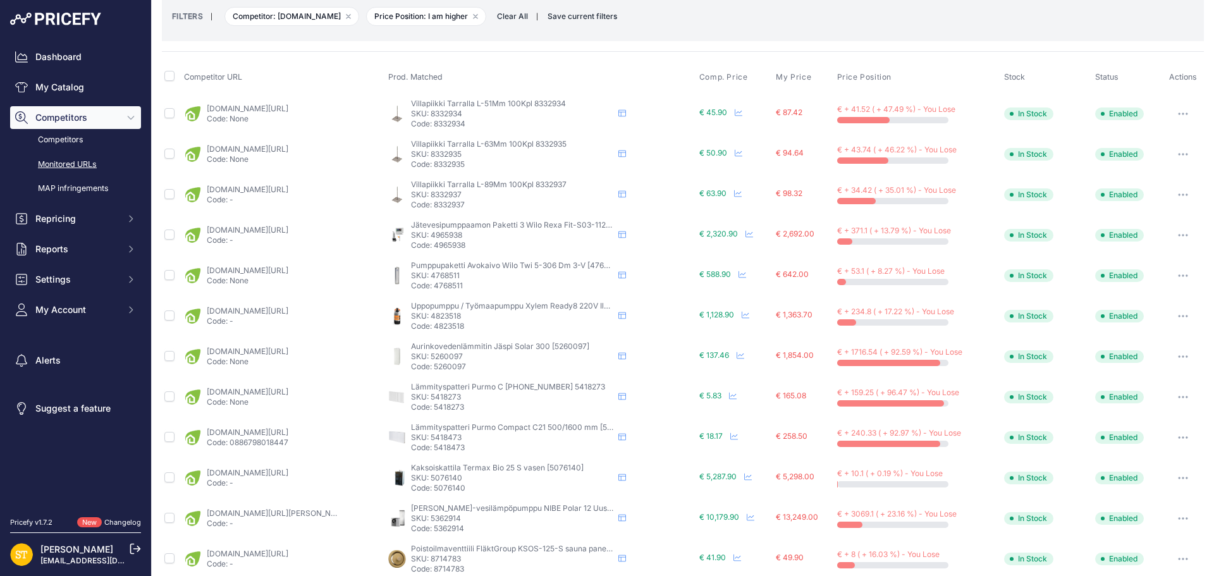
click at [445, 399] on p "SKU: 5418273" at bounding box center [512, 397] width 202 height 10
copy p "5418273"
click at [288, 392] on link "karelianstore.fi/products/radiaattori-purmo-compact-c11-500x1600-mm?_pos=1&_psq…" at bounding box center [248, 391] width 82 height 9
click at [1171, 398] on button "button" at bounding box center [1183, 397] width 25 height 18
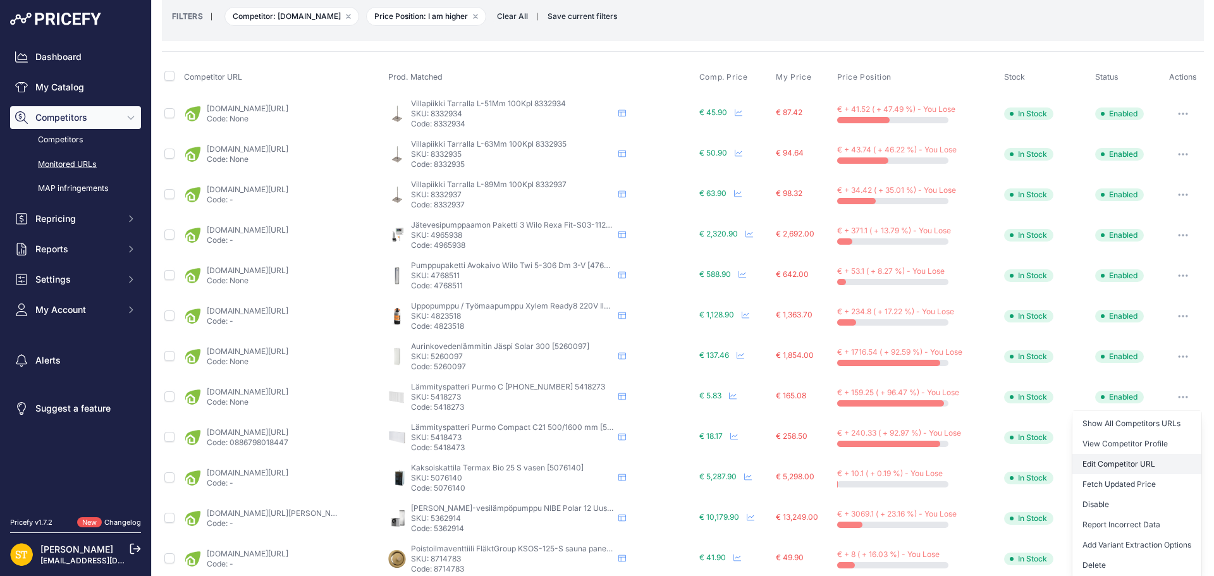
click at [1116, 469] on link "Edit Competitor URL" at bounding box center [1137, 464] width 129 height 20
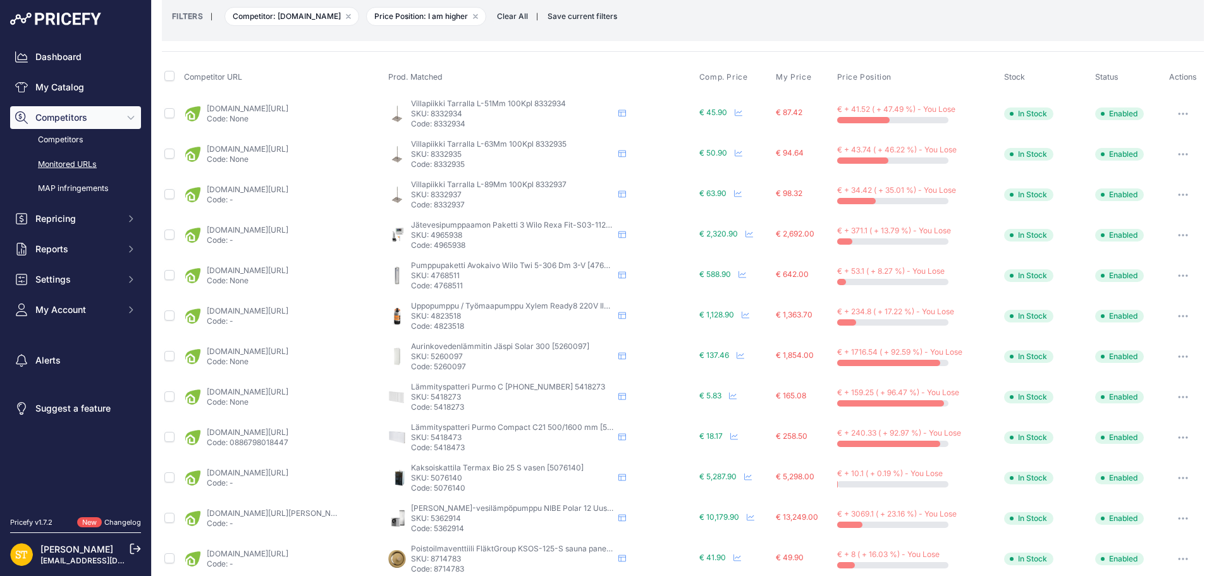
click at [446, 438] on p "SKU: 5418473" at bounding box center [512, 438] width 202 height 10
copy p "5418473"
click at [288, 429] on link "karelianstore.fi/products/radiaattori-purmo-compact-c21-500x1600-mm?_pos=1&_psq…" at bounding box center [248, 432] width 82 height 9
click at [1178, 437] on icon "button" at bounding box center [1183, 437] width 10 height 3
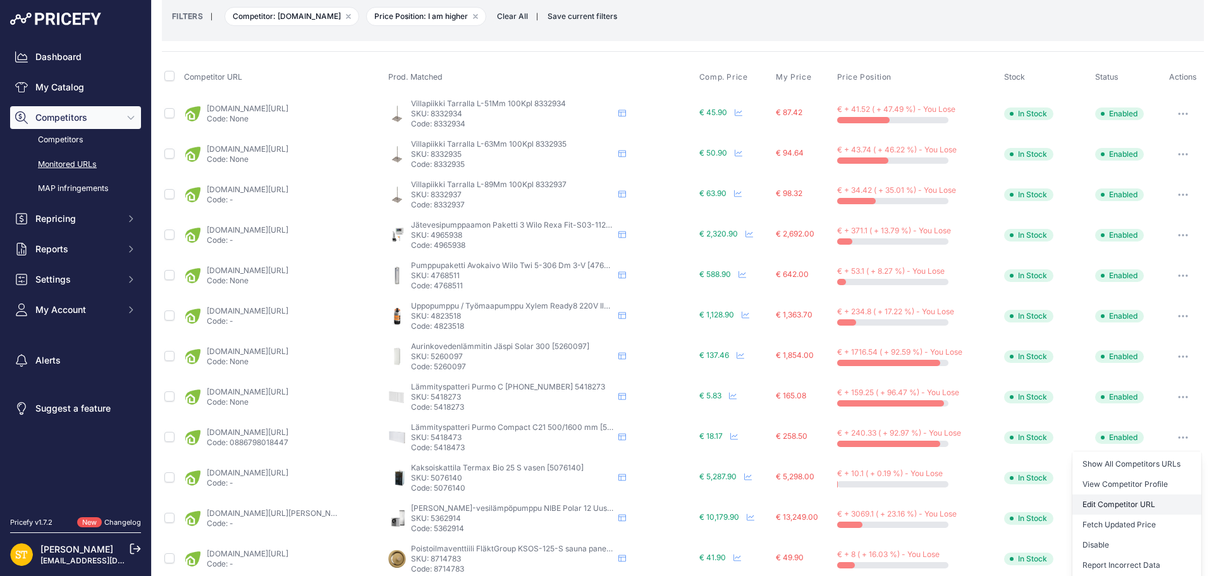
click at [1126, 502] on link "Edit Competitor URL" at bounding box center [1137, 505] width 129 height 20
click at [439, 434] on p "SKU: 5418473" at bounding box center [512, 438] width 202 height 10
copy p "5418473"
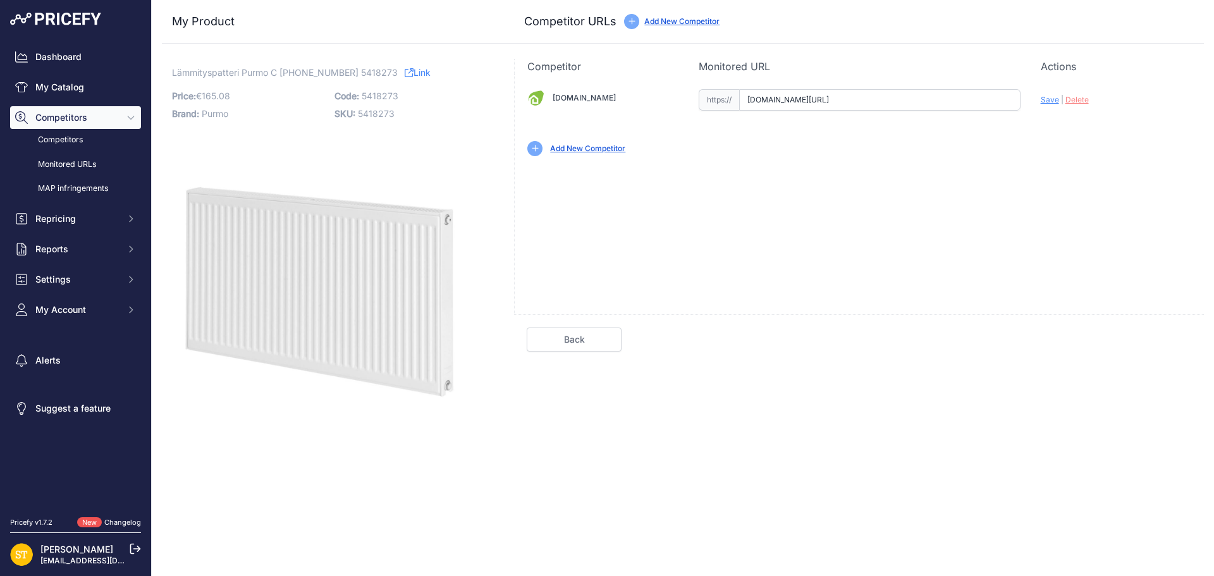
click at [784, 96] on input "[DOMAIN_NAME][URL]" at bounding box center [879, 100] width 281 height 22
paste input "https://"
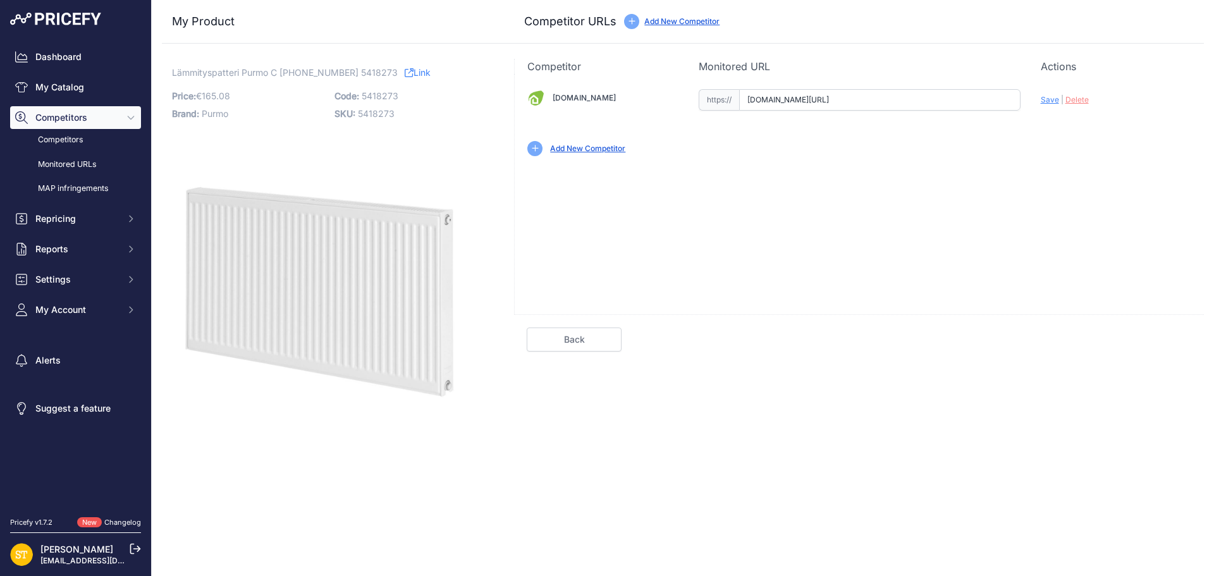
click at [1046, 100] on span "Save" at bounding box center [1050, 99] width 18 height 9
type input "[URL][DOMAIN_NAME]"
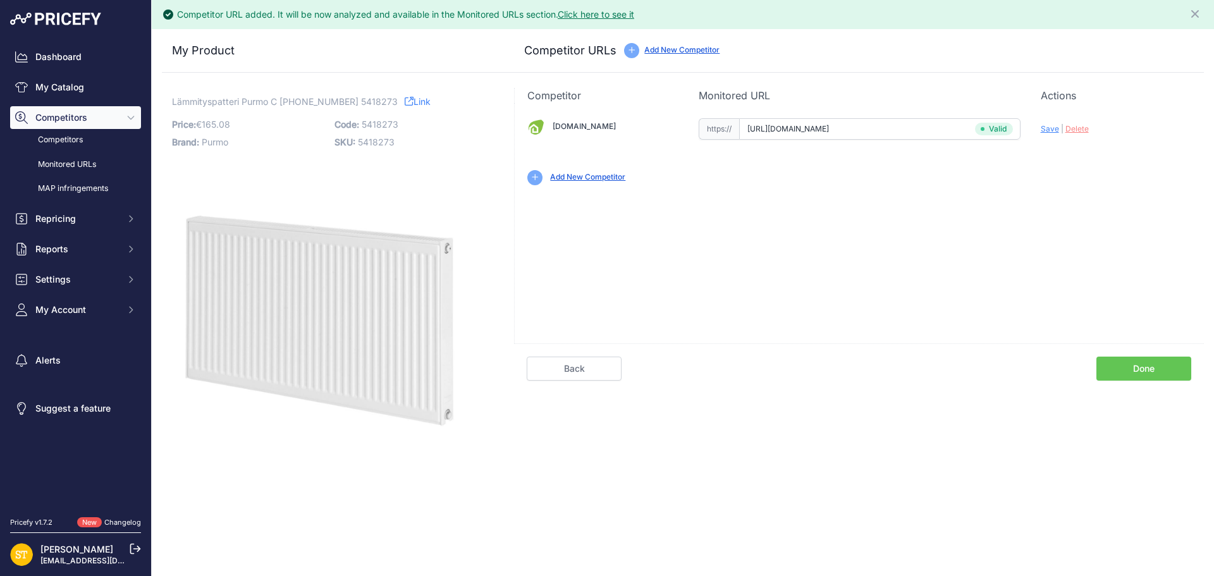
click at [1136, 371] on link "Done" at bounding box center [1144, 369] width 95 height 24
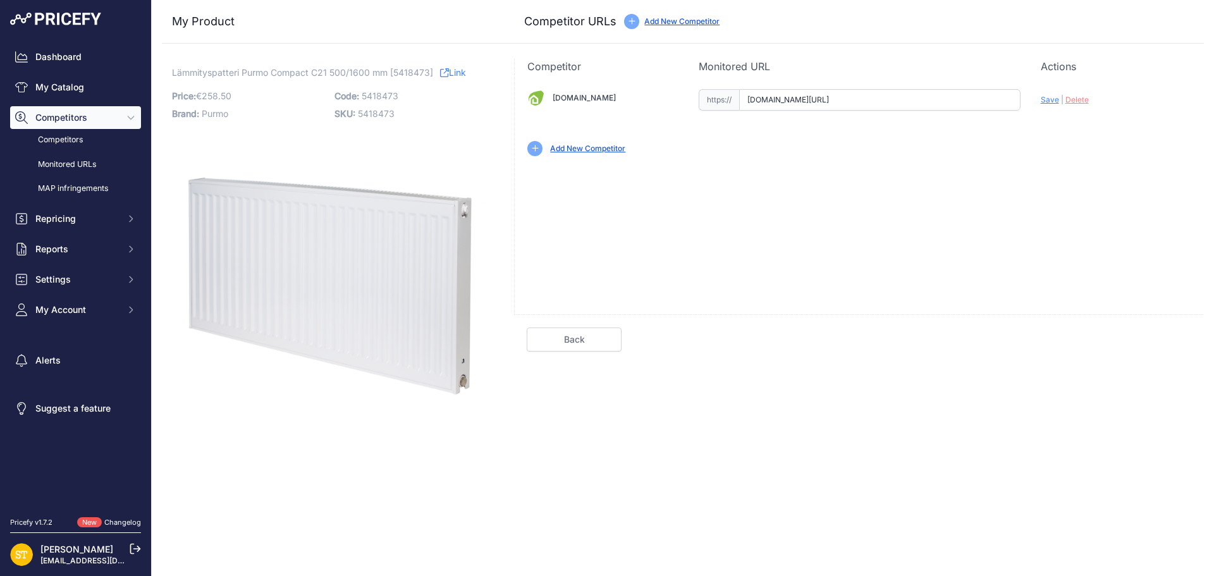
click at [840, 99] on input "[DOMAIN_NAME][URL]" at bounding box center [879, 100] width 281 height 22
paste input "https://"
click at [1051, 96] on span "Save" at bounding box center [1050, 99] width 18 height 9
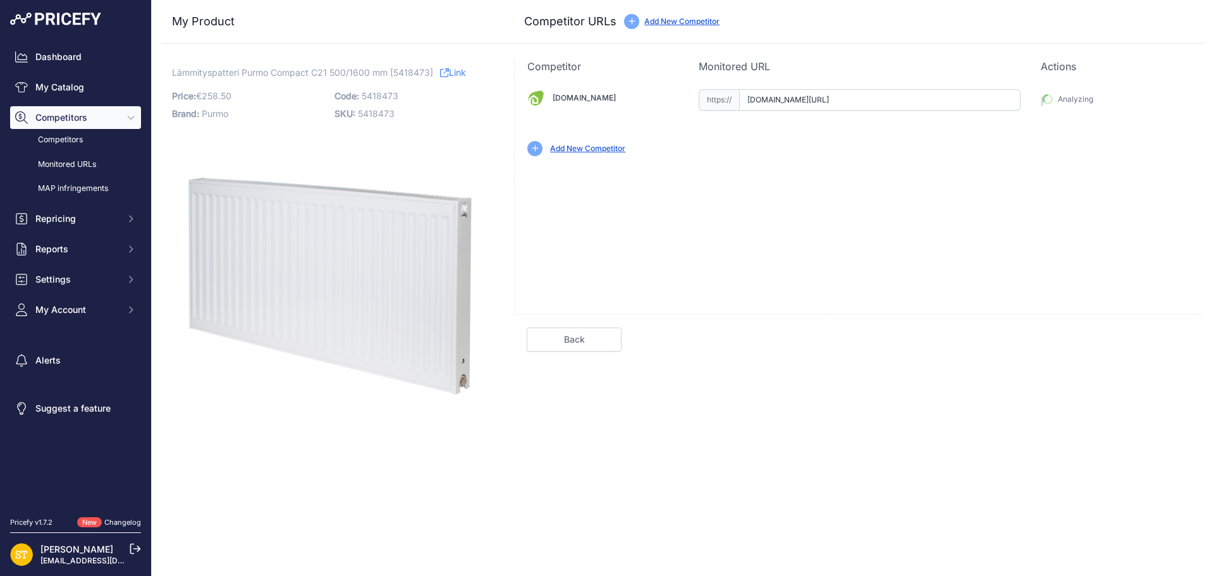
type input "[URL][DOMAIN_NAME]"
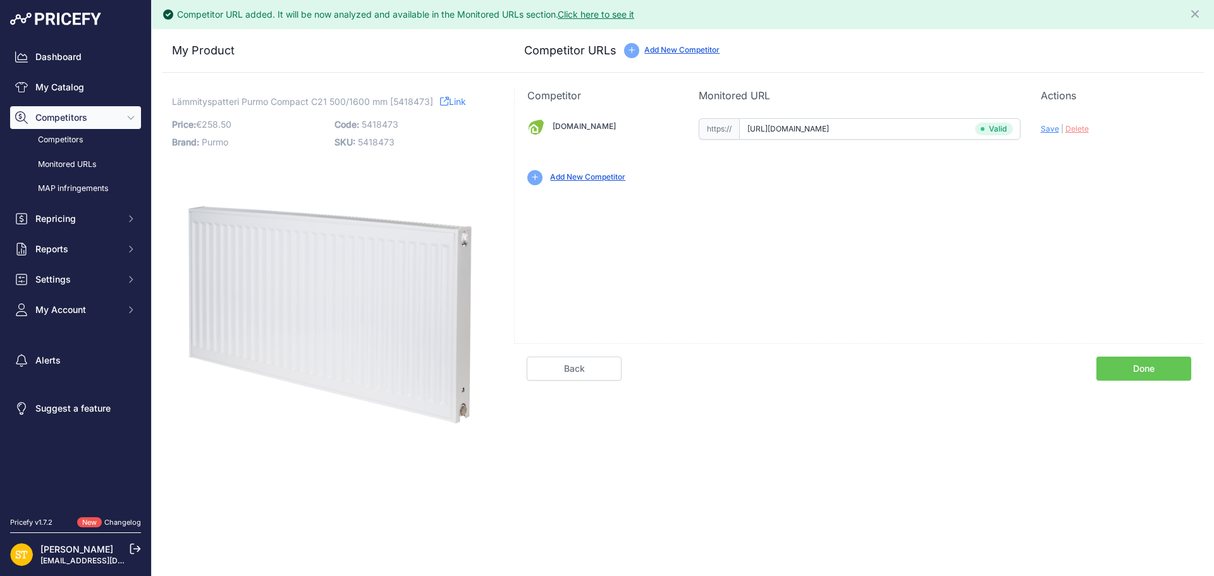
click at [1139, 368] on link "Done" at bounding box center [1144, 369] width 95 height 24
